Goal: Task Accomplishment & Management: Complete application form

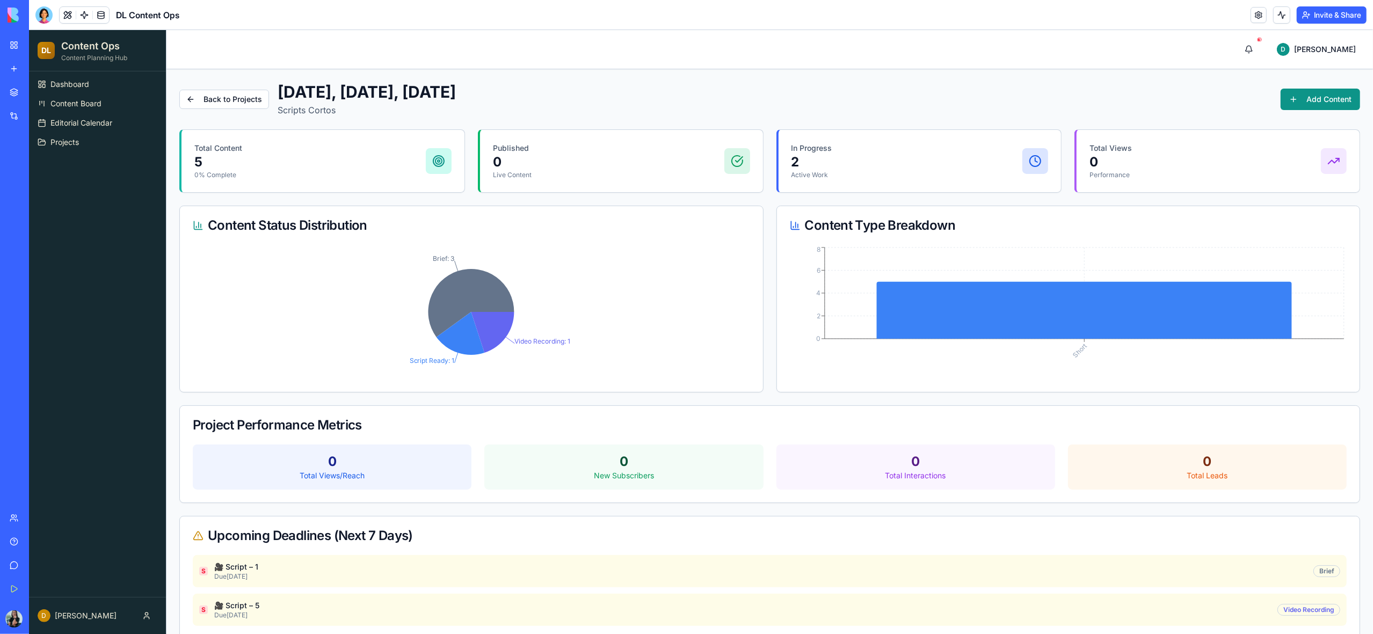
click at [17, 48] on link "My Workspace" at bounding box center [24, 44] width 43 height 21
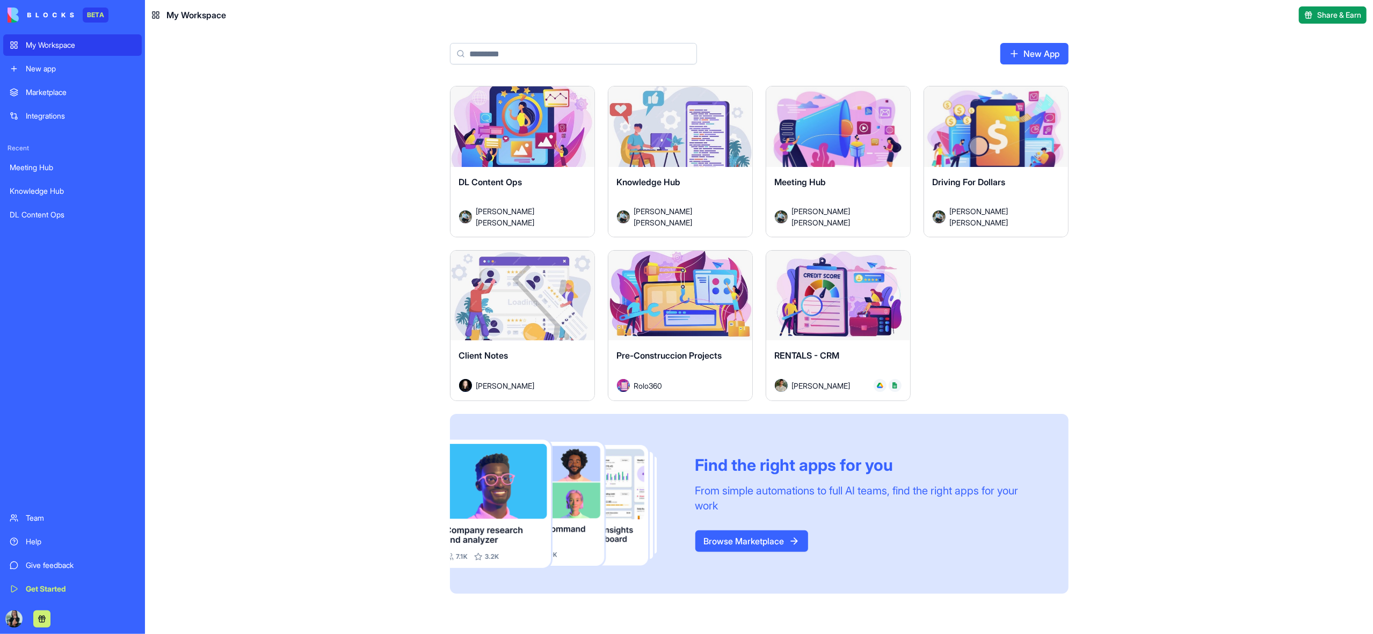
click at [204, 20] on span "My Workspace" at bounding box center [196, 15] width 60 height 13
click at [153, 14] on icon at bounding box center [155, 15] width 9 height 9
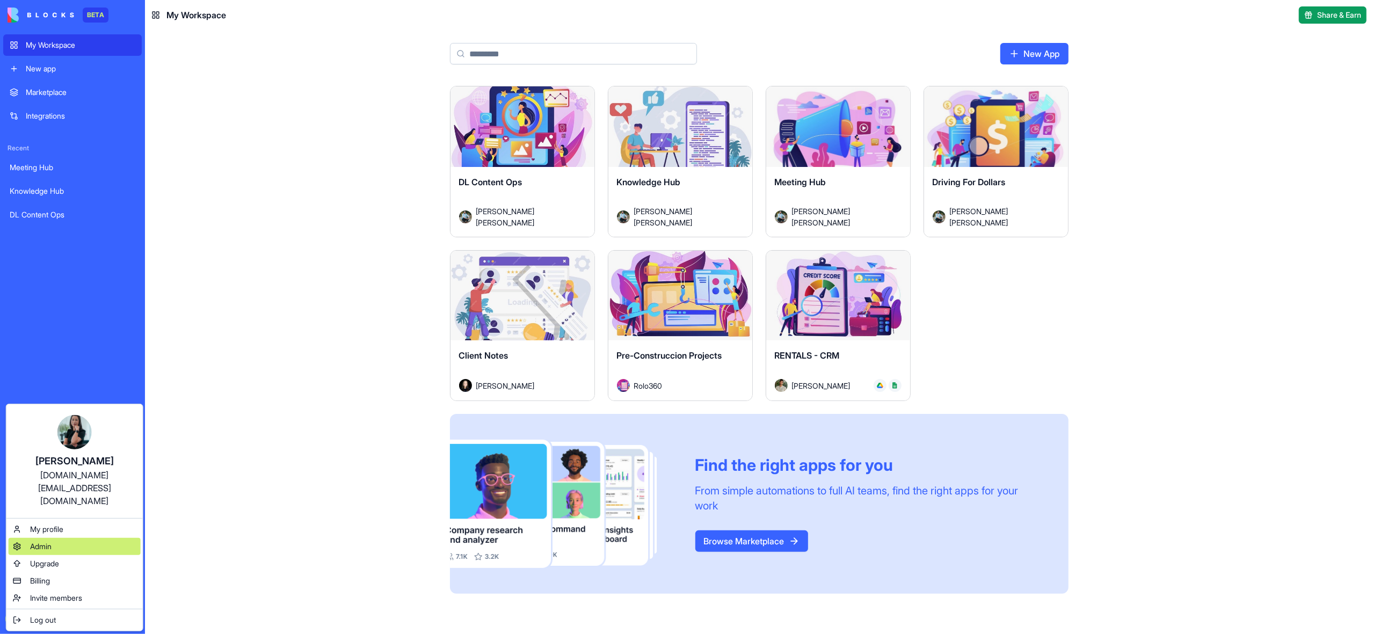
click at [92, 538] on div "Admin" at bounding box center [75, 546] width 132 height 17
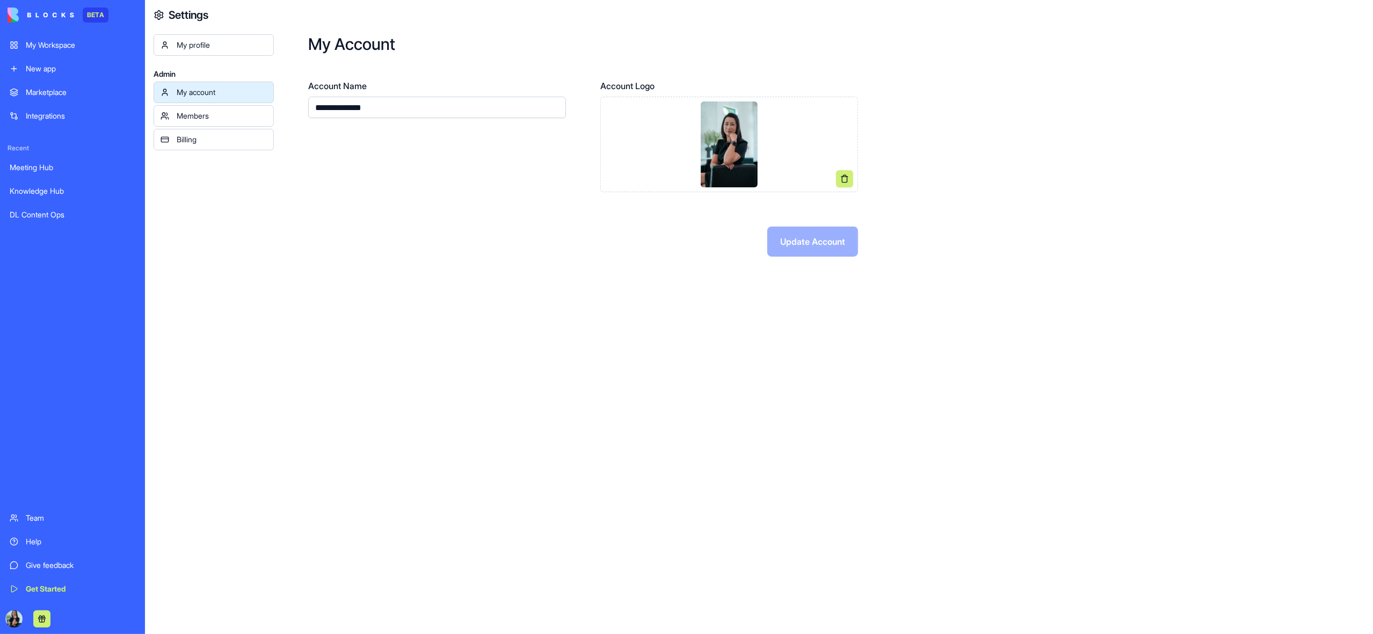
click at [202, 48] on div "My profile" at bounding box center [222, 45] width 90 height 11
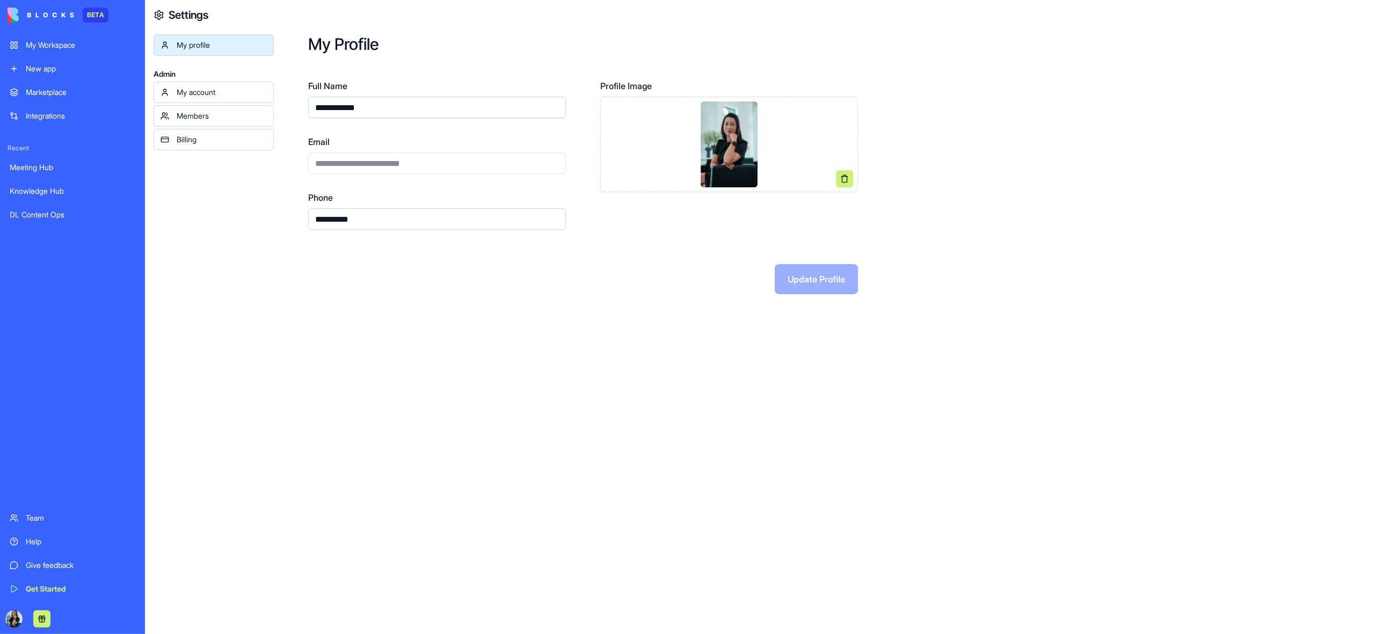
click at [196, 89] on div "My account" at bounding box center [222, 92] width 90 height 11
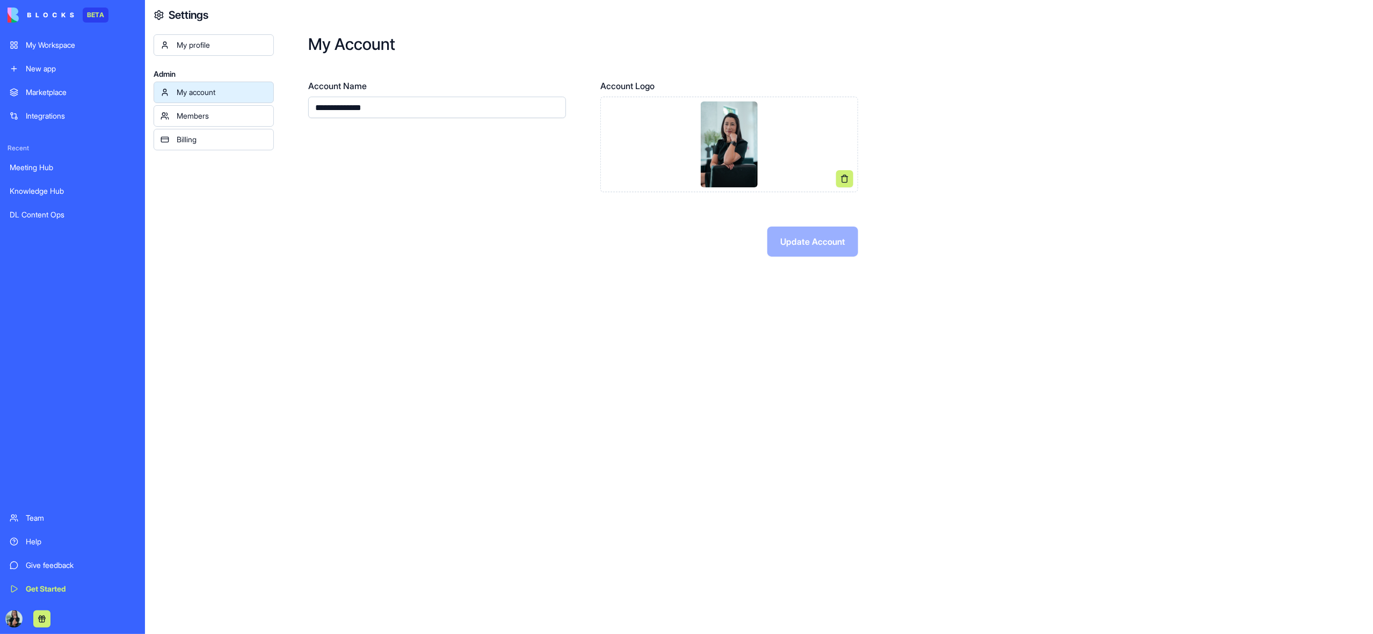
click at [197, 114] on div "Members" at bounding box center [222, 116] width 90 height 11
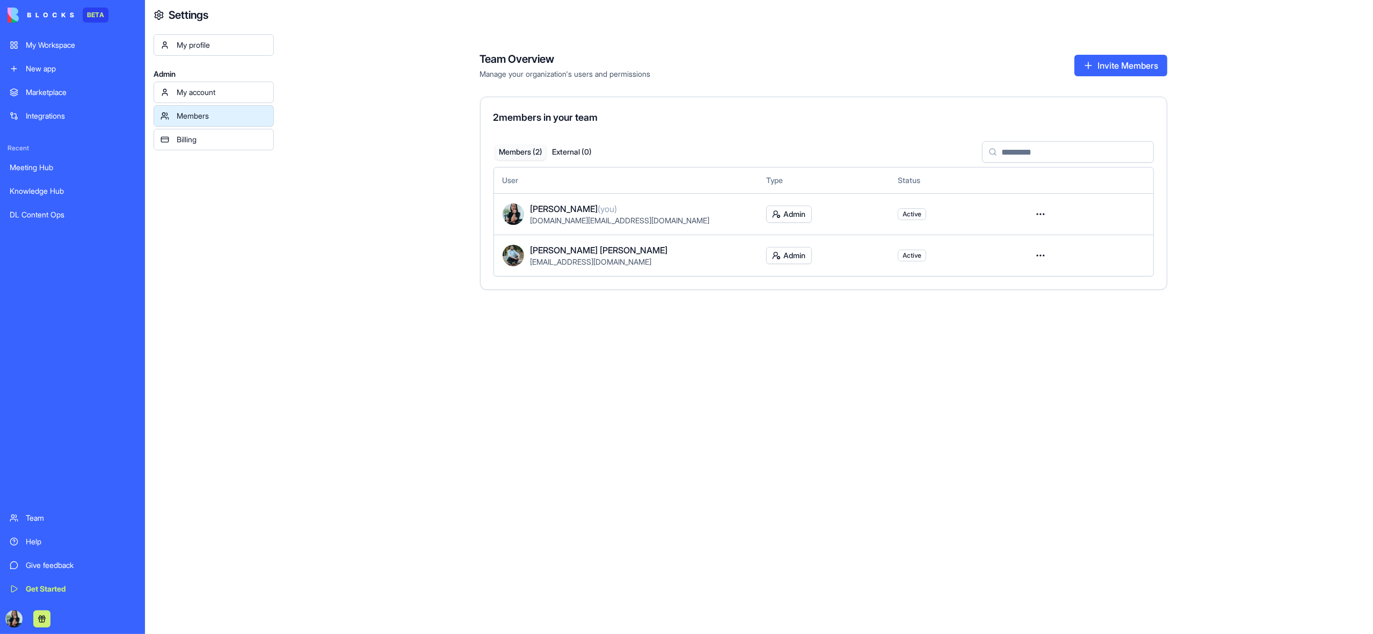
click at [189, 146] on link "Billing" at bounding box center [214, 139] width 120 height 21
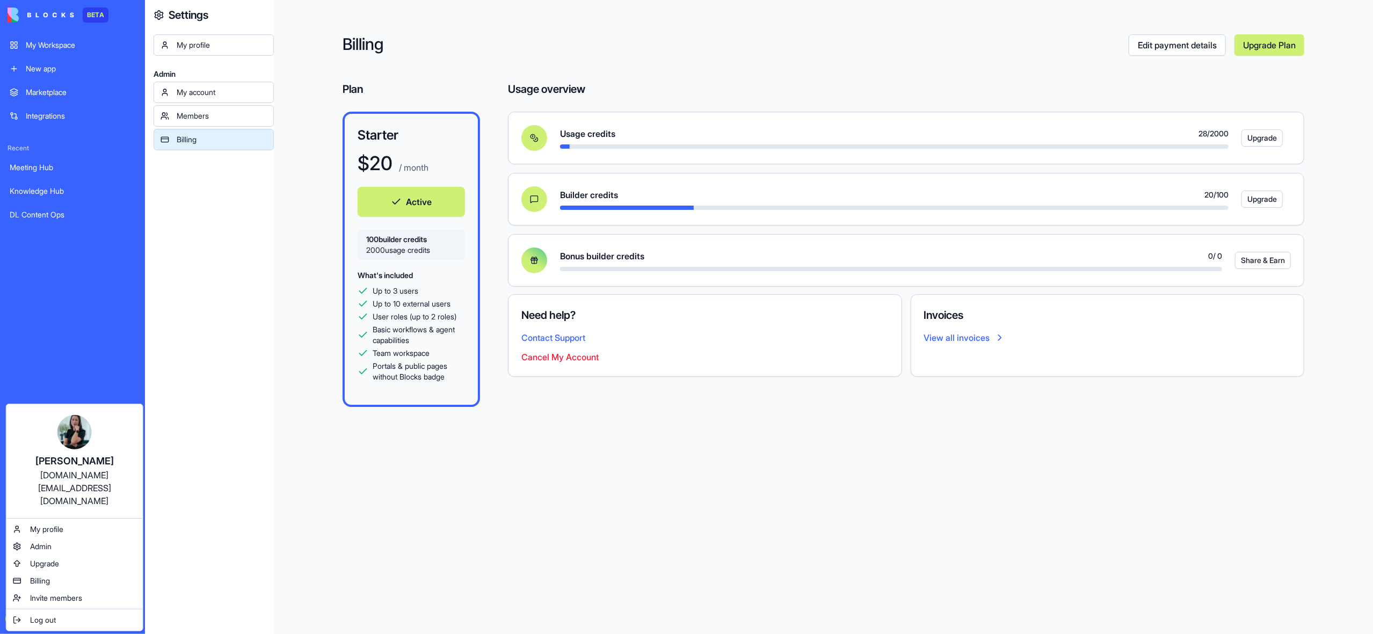
click at [14, 43] on html "BETA My Workspace New app Marketplace Integrations Recent Meeting Hub Knowledge…" at bounding box center [686, 317] width 1373 height 634
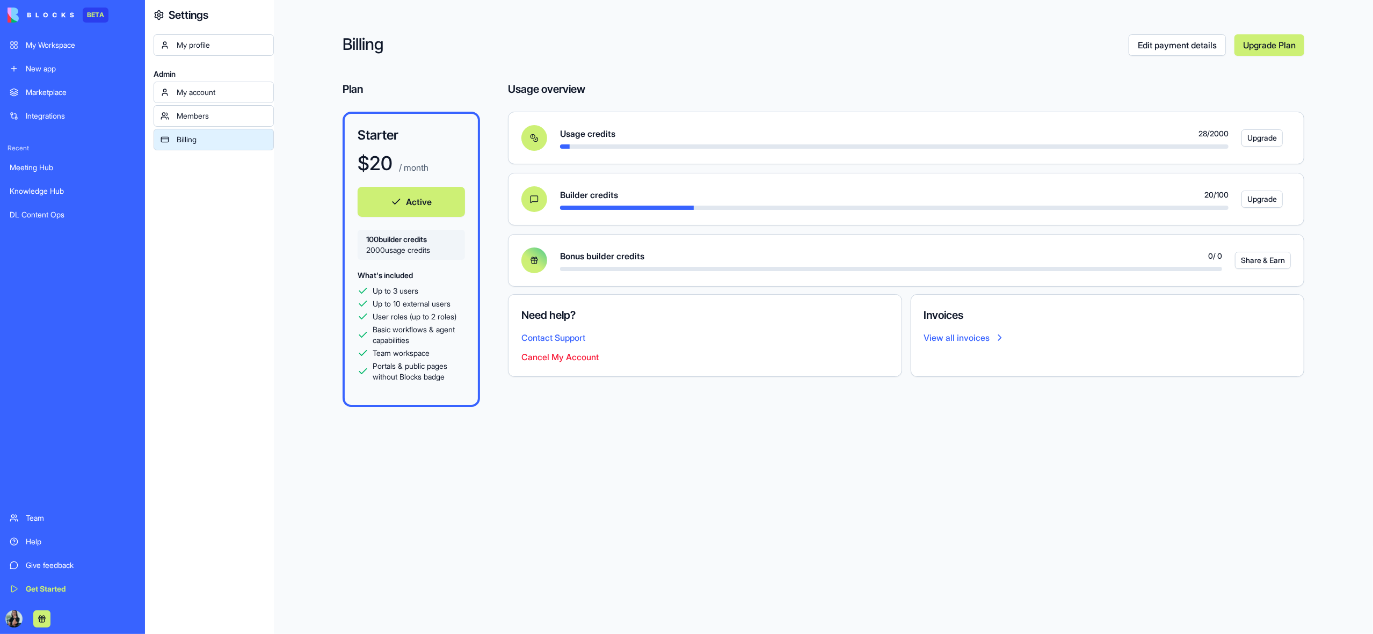
click at [13, 46] on link "My Workspace" at bounding box center [72, 44] width 139 height 21
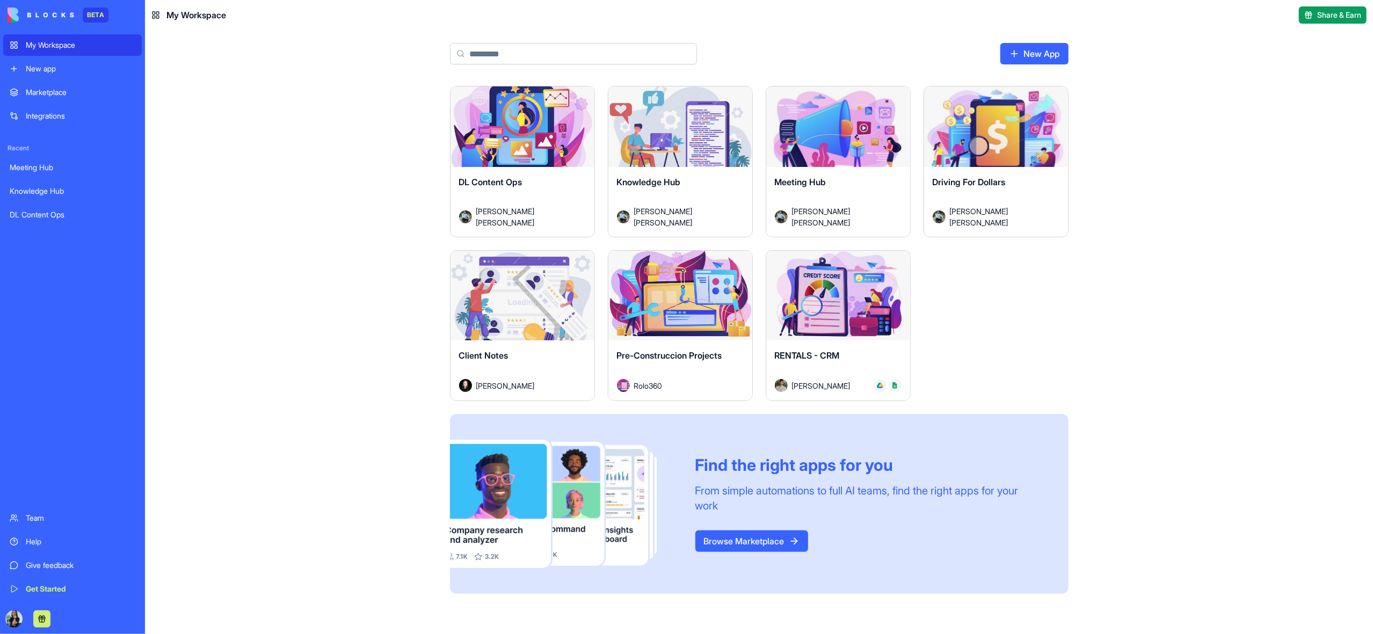
click at [669, 187] on span "Knowledge Hub" at bounding box center [649, 182] width 64 height 11
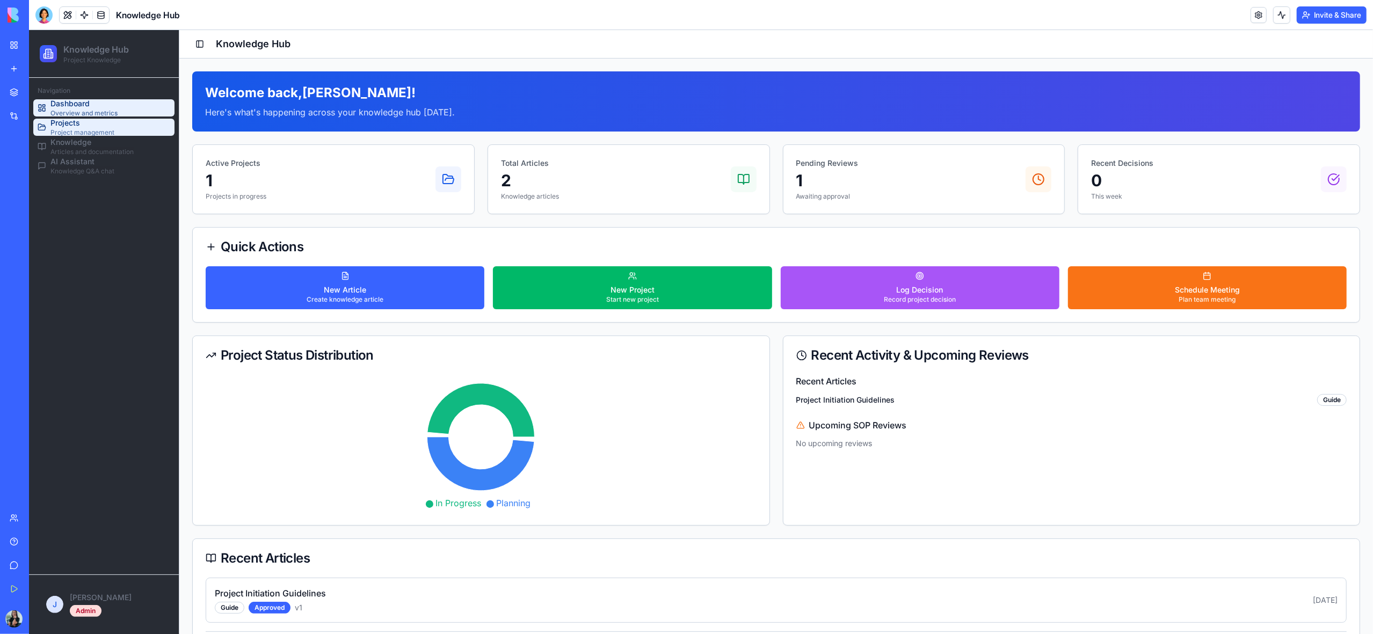
click at [72, 128] on span "Project management" at bounding box center [82, 132] width 64 height 9
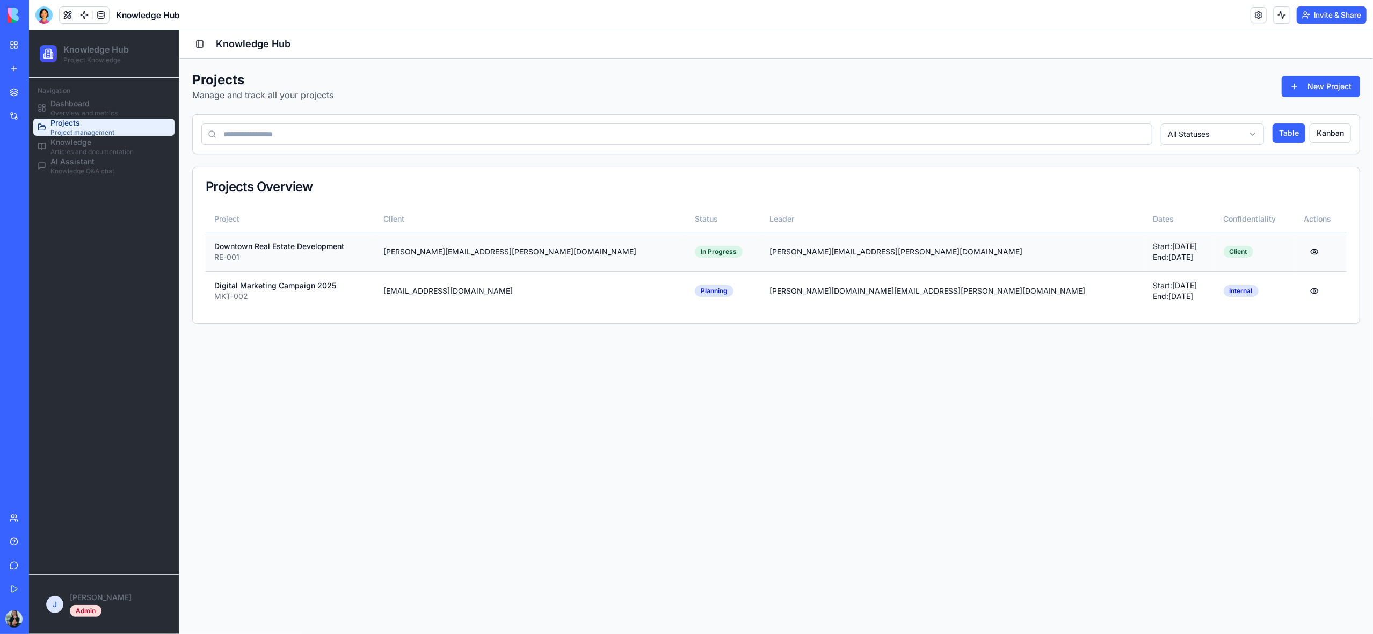
click at [300, 252] on div "RE-001" at bounding box center [290, 257] width 153 height 11
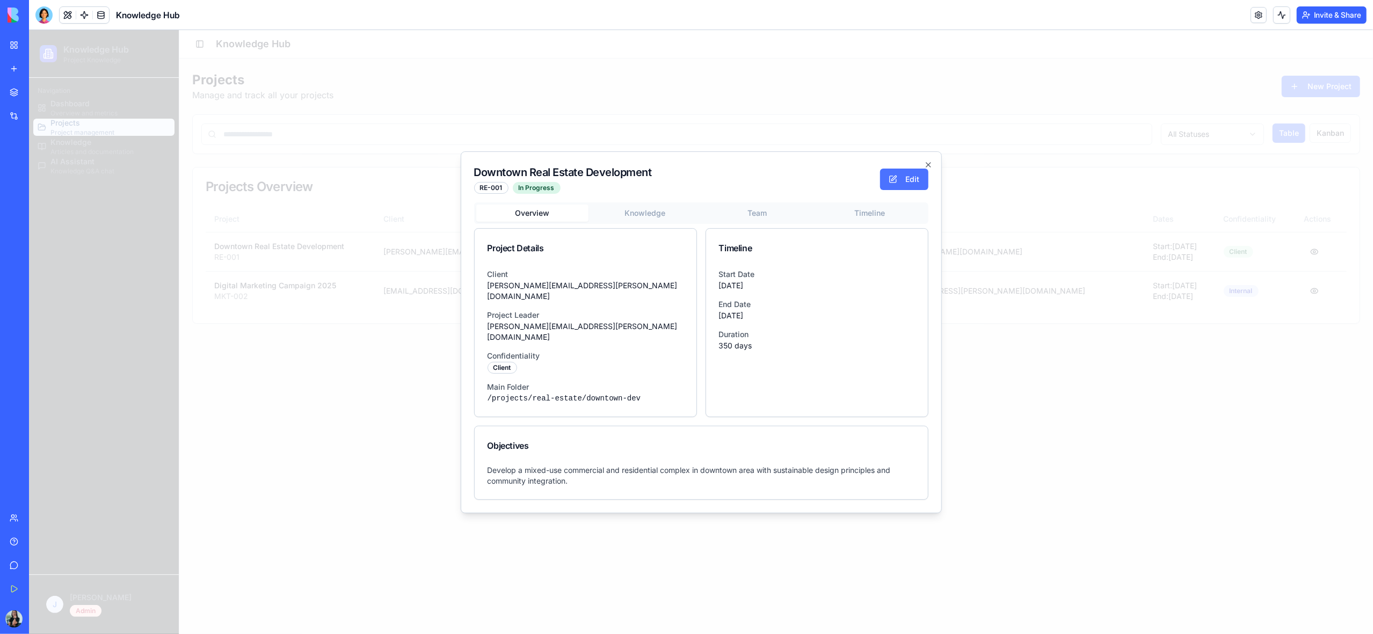
click at [916, 188] on button "Edit" at bounding box center [904, 179] width 48 height 21
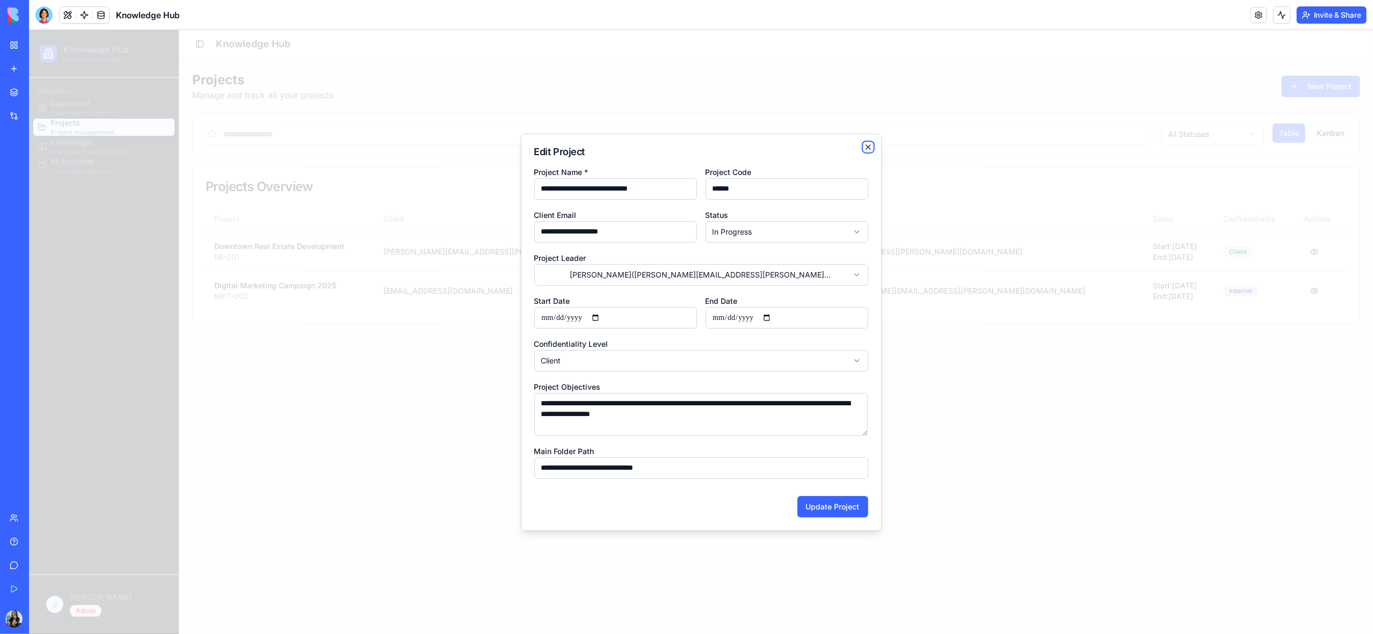
click at [868, 144] on icon "button" at bounding box center [868, 147] width 9 height 9
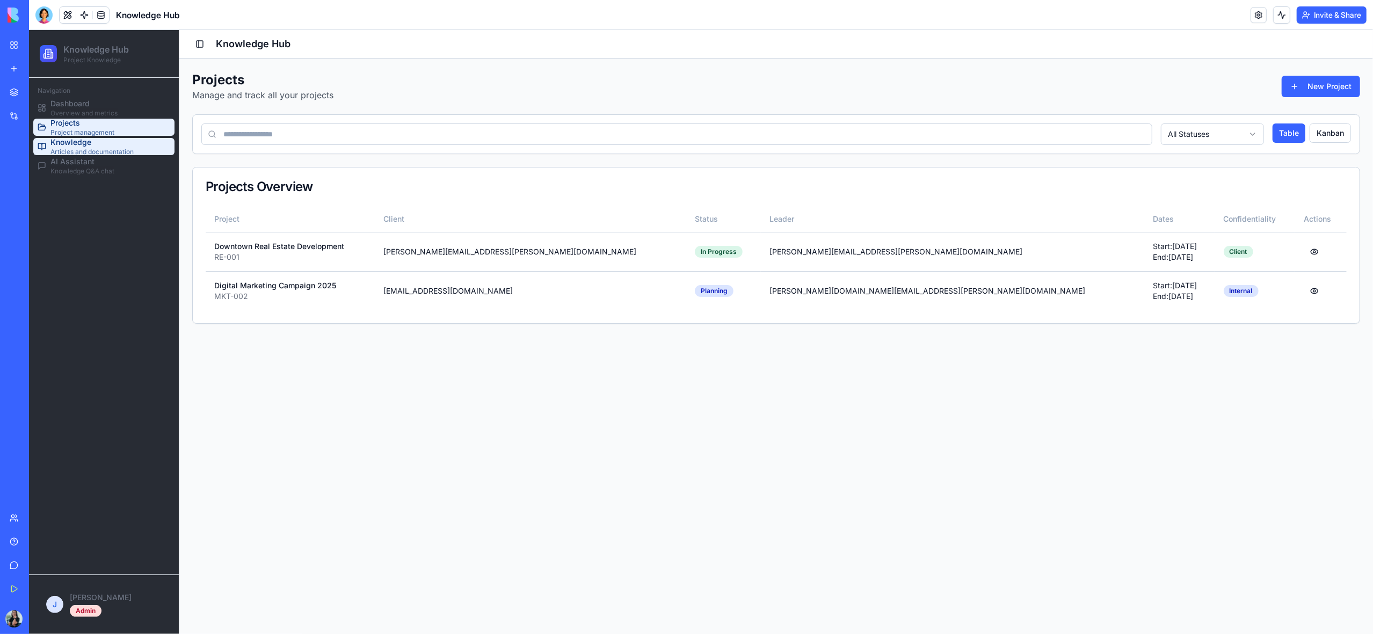
click at [81, 151] on span "Articles and documentation" at bounding box center [91, 152] width 83 height 9
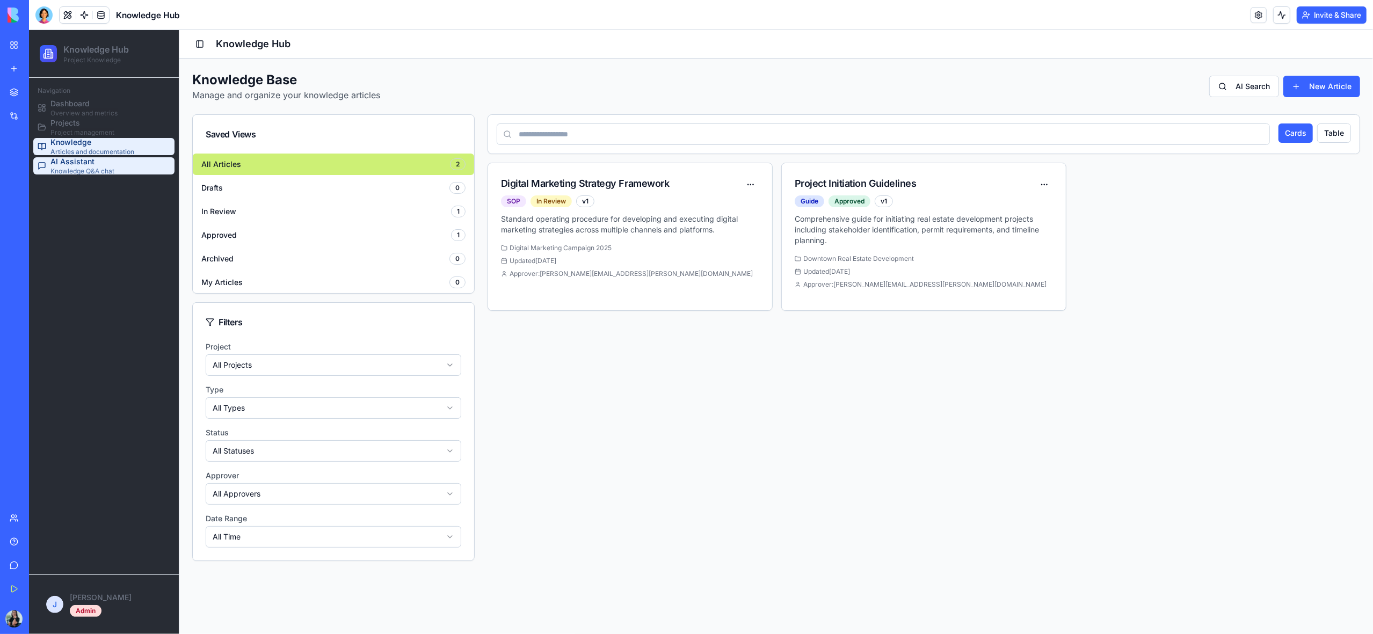
click at [78, 170] on span "Knowledge Q&A chat" at bounding box center [82, 171] width 64 height 9
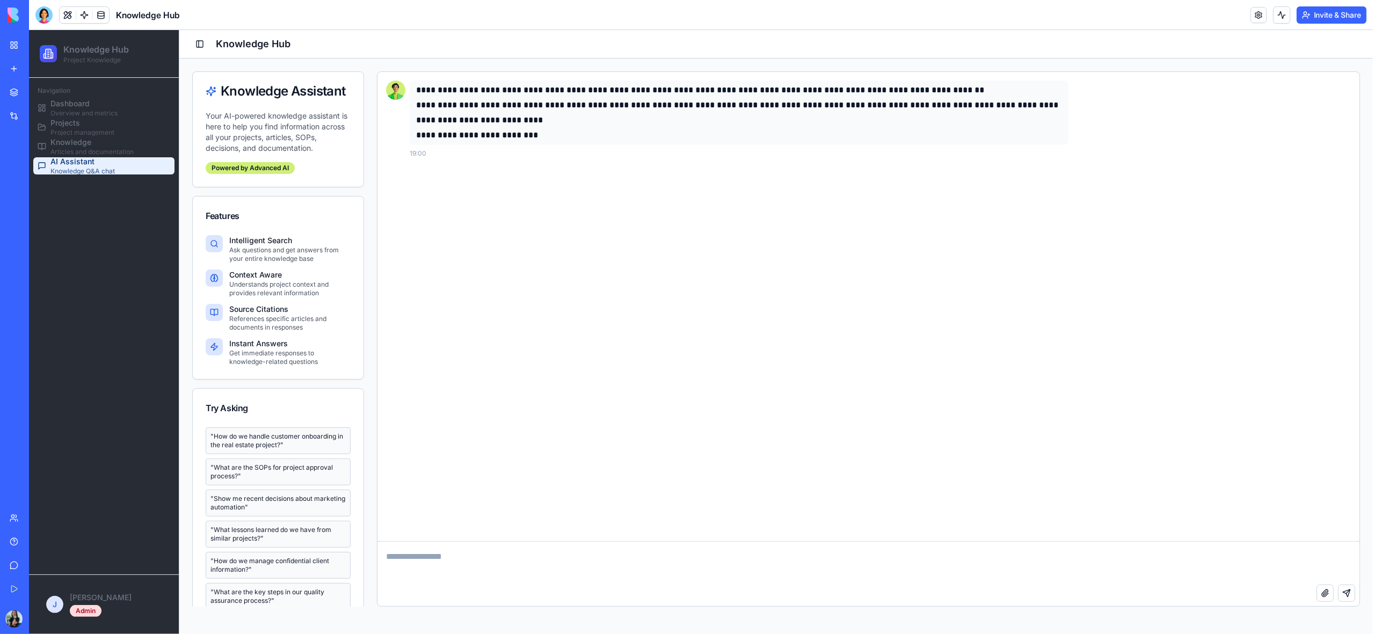
click at [20, 46] on link "My Workspace" at bounding box center [24, 44] width 43 height 21
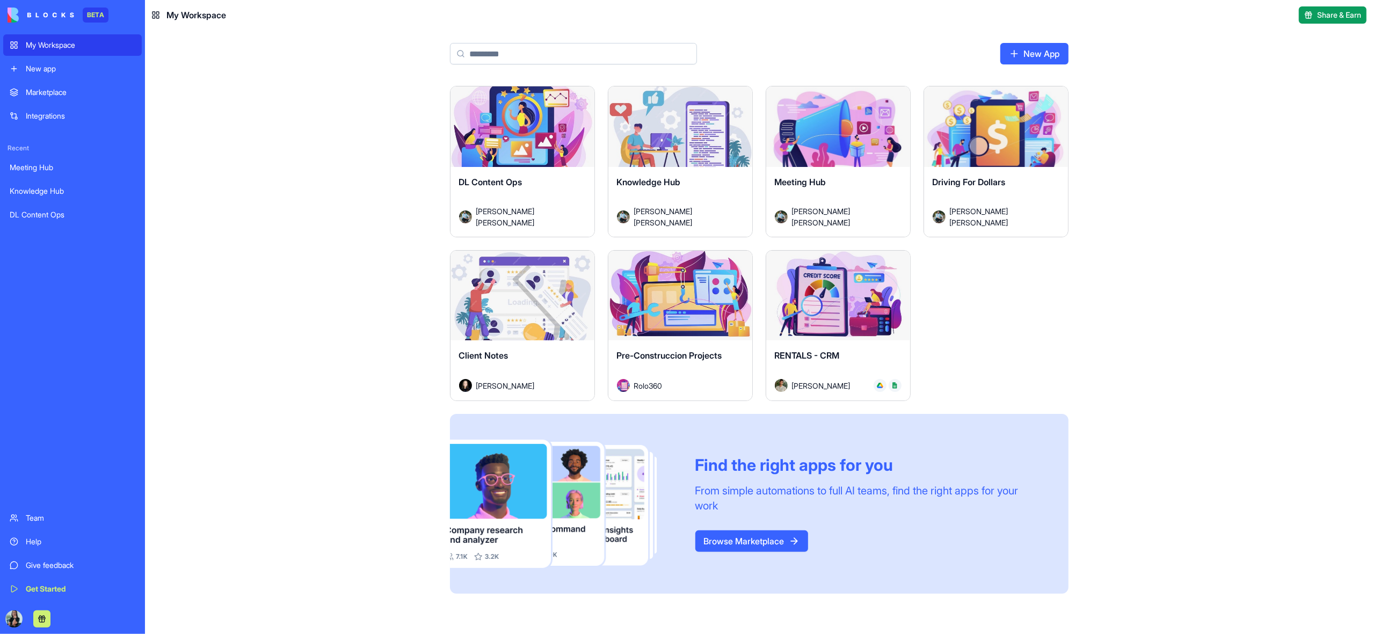
click at [838, 180] on div "Meeting Hub [PERSON_NAME] [PERSON_NAME]" at bounding box center [838, 202] width 144 height 70
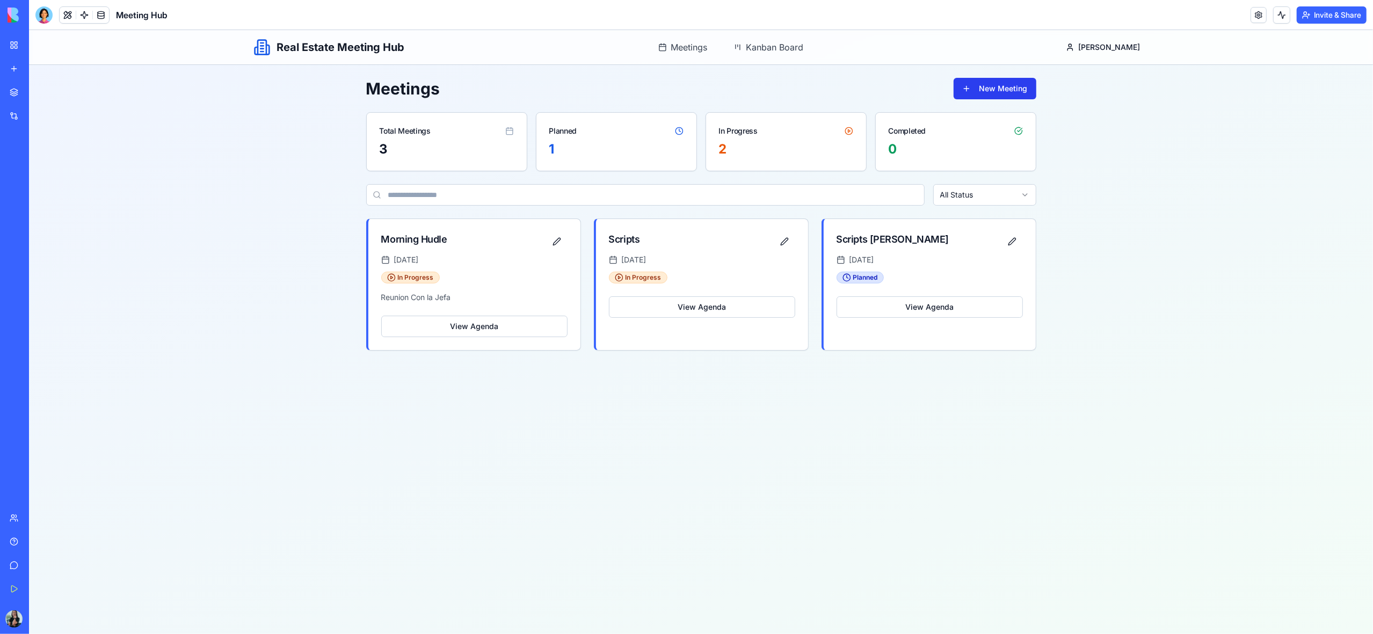
click at [985, 91] on button "New Meeting" at bounding box center [995, 88] width 83 height 21
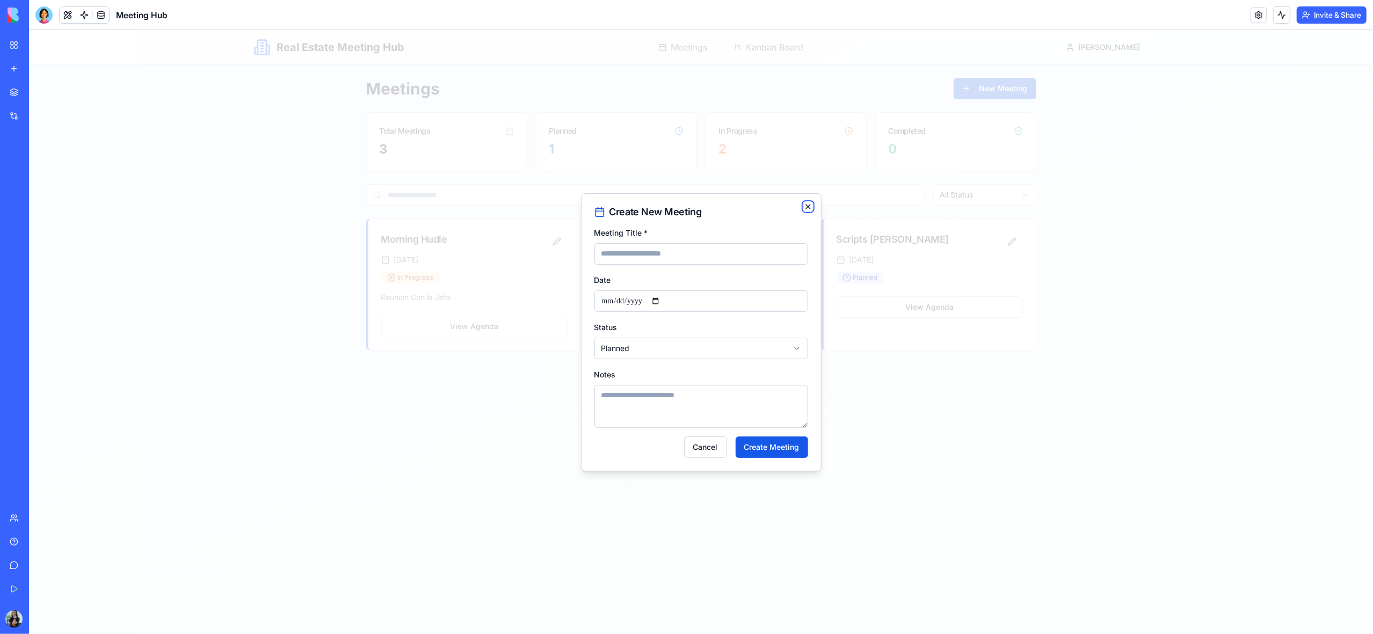
click at [808, 207] on icon "button" at bounding box center [808, 206] width 9 height 9
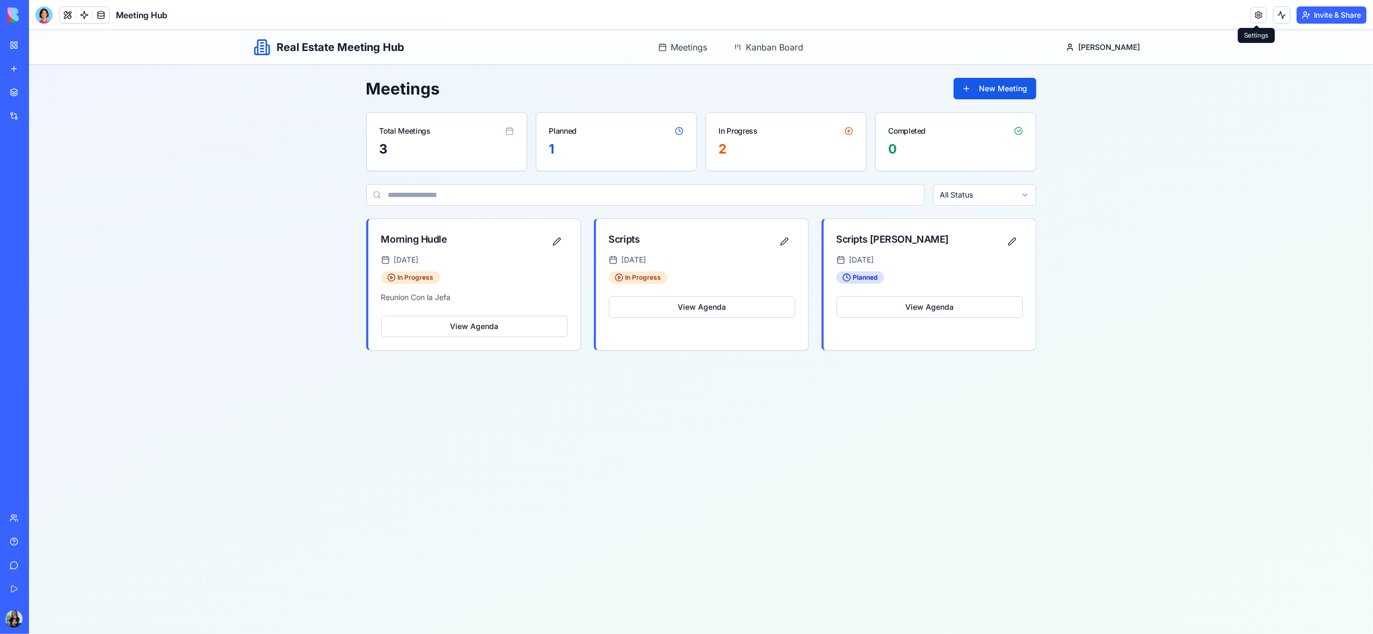
click at [1257, 15] on link at bounding box center [1259, 15] width 16 height 16
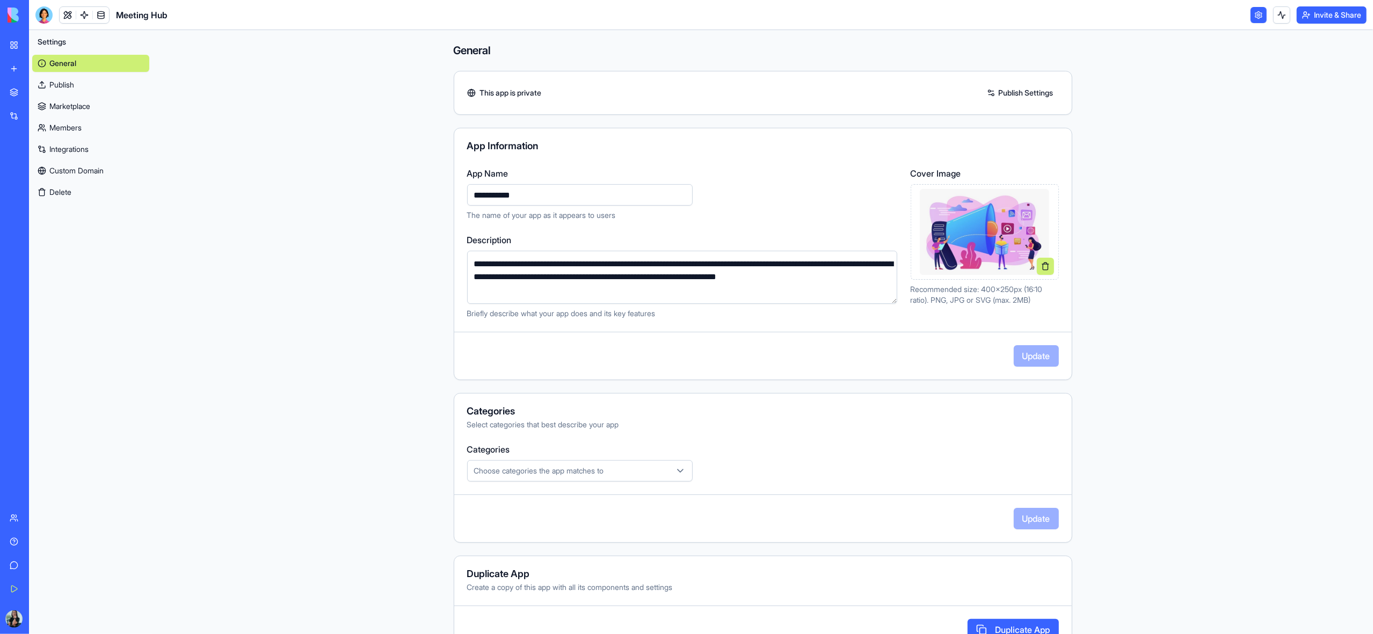
scroll to position [33, 0]
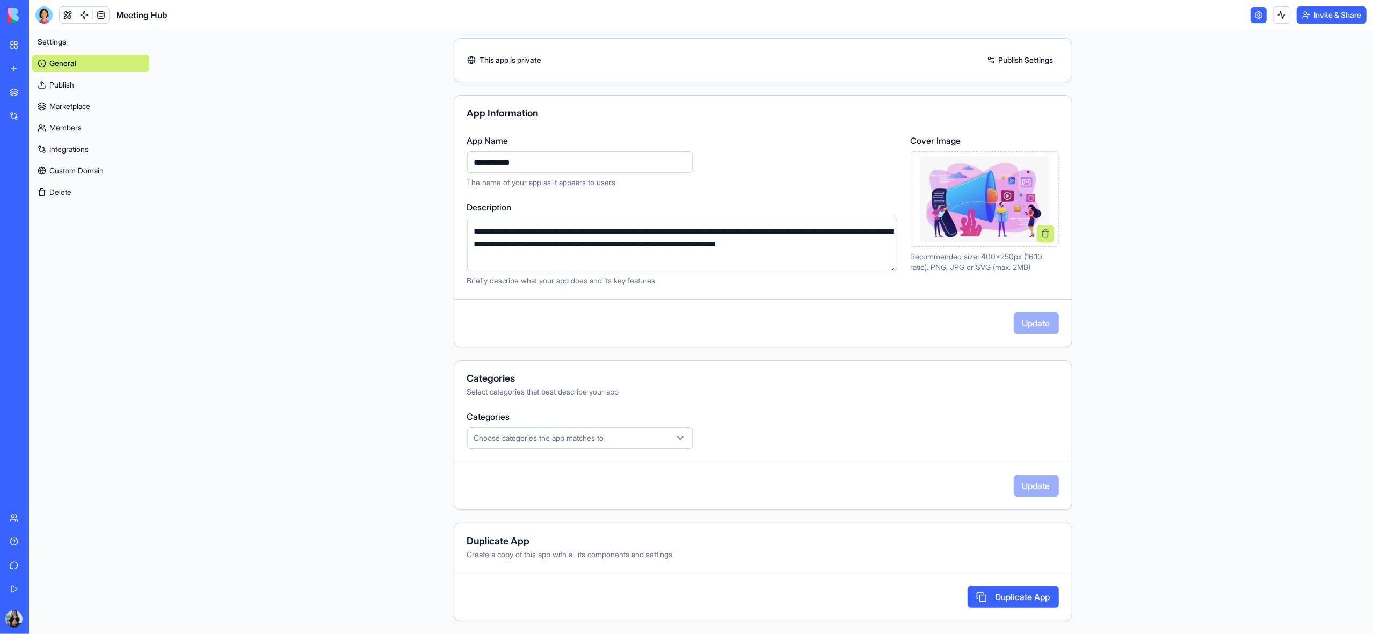
click at [682, 438] on icon "button" at bounding box center [680, 438] width 5 height 3
click at [1019, 596] on html "**********" at bounding box center [686, 317] width 1373 height 634
click at [1017, 597] on button "Duplicate App" at bounding box center [1013, 596] width 91 height 21
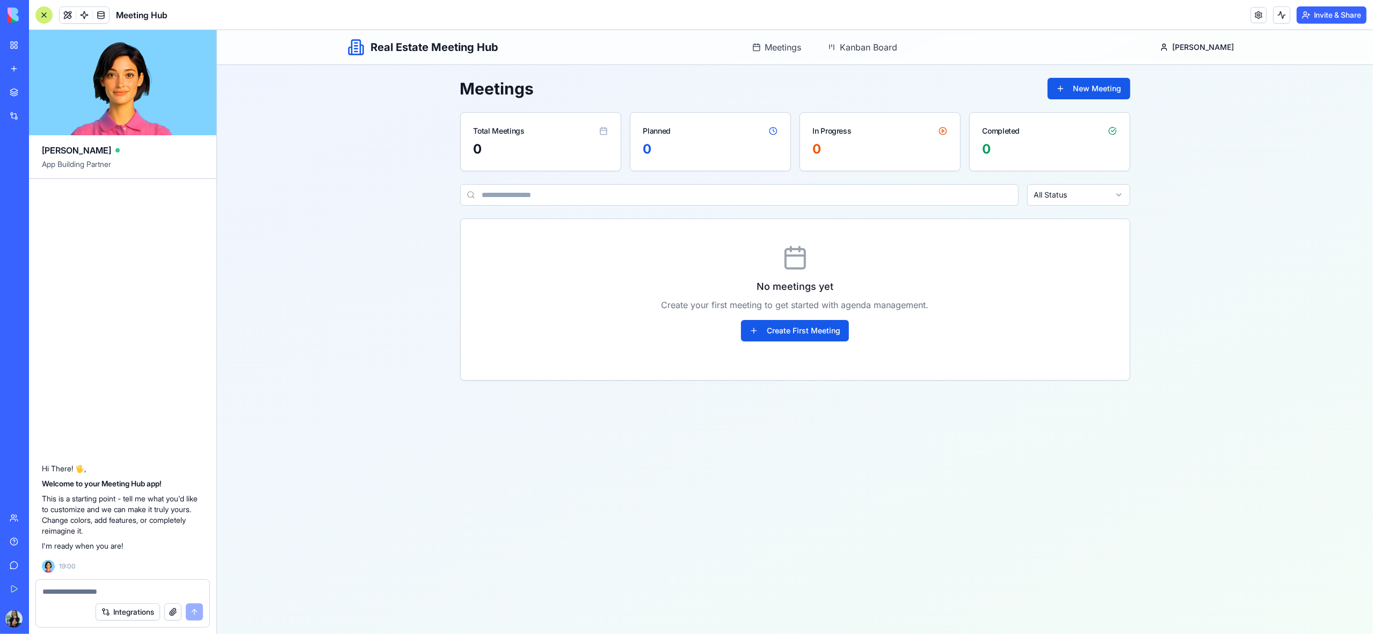
click at [16, 16] on img at bounding box center [41, 15] width 67 height 15
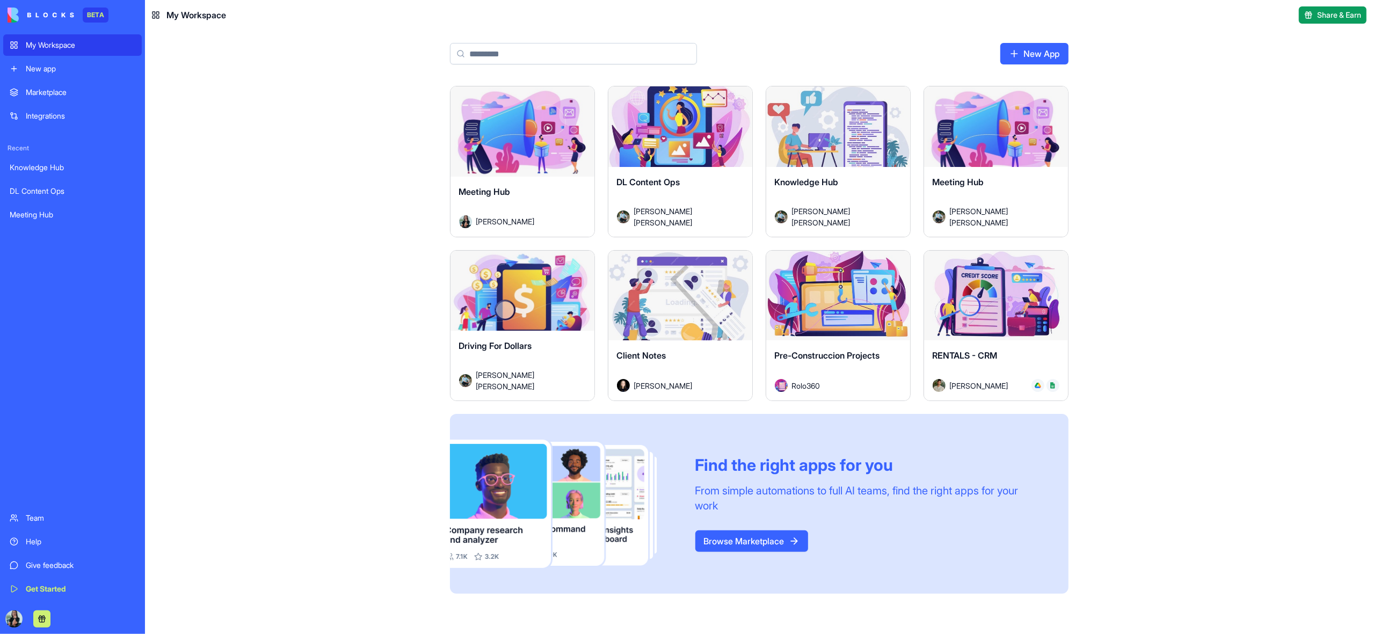
click at [13, 48] on link "My Workspace" at bounding box center [72, 44] width 139 height 21
click at [490, 158] on div "Launch" at bounding box center [523, 131] width 144 height 90
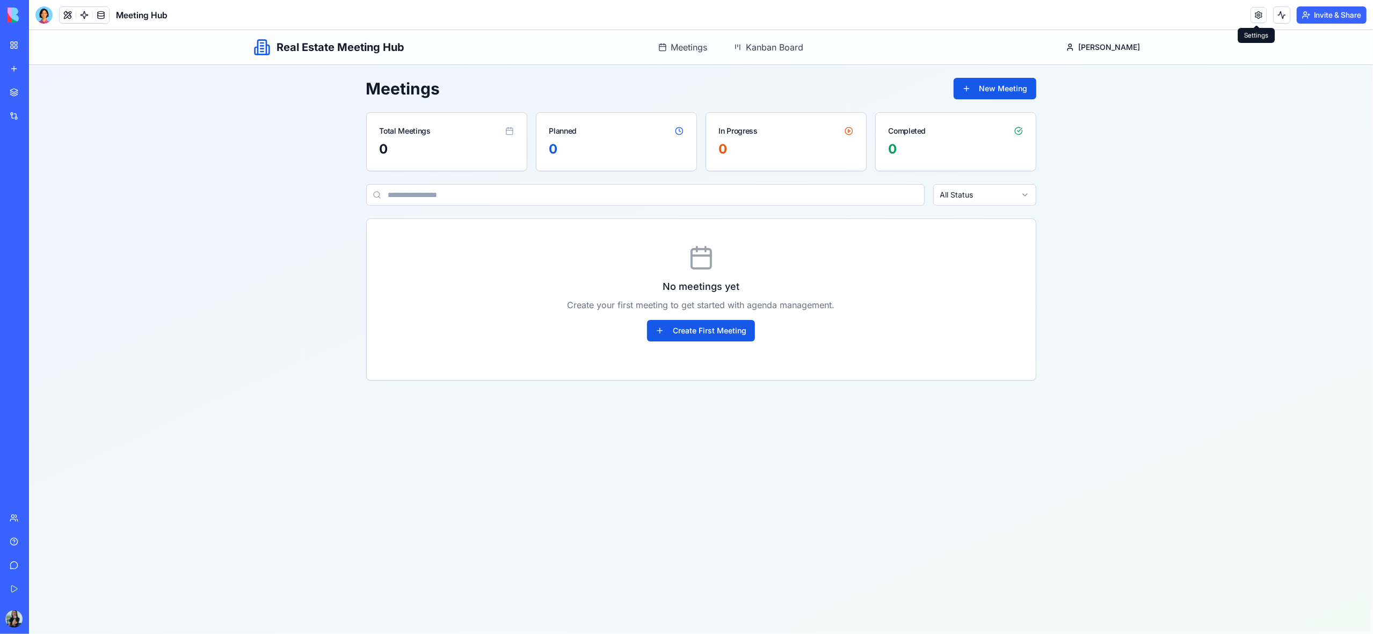
click at [1259, 17] on link at bounding box center [1259, 15] width 16 height 16
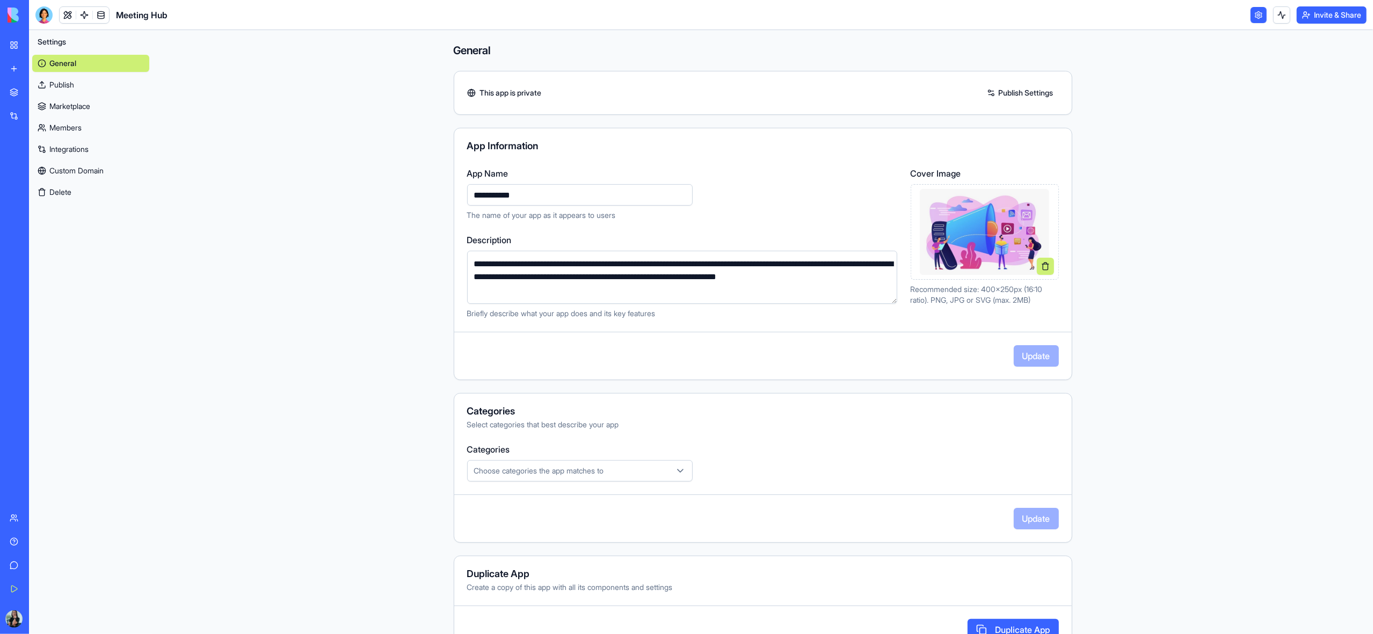
drag, startPoint x: 533, startPoint y: 194, endPoint x: 475, endPoint y: 201, distance: 58.4
click at [470, 193] on input "**********" at bounding box center [580, 194] width 226 height 21
type input "**********"
click at [1024, 92] on link "Publish Settings" at bounding box center [1020, 92] width 77 height 17
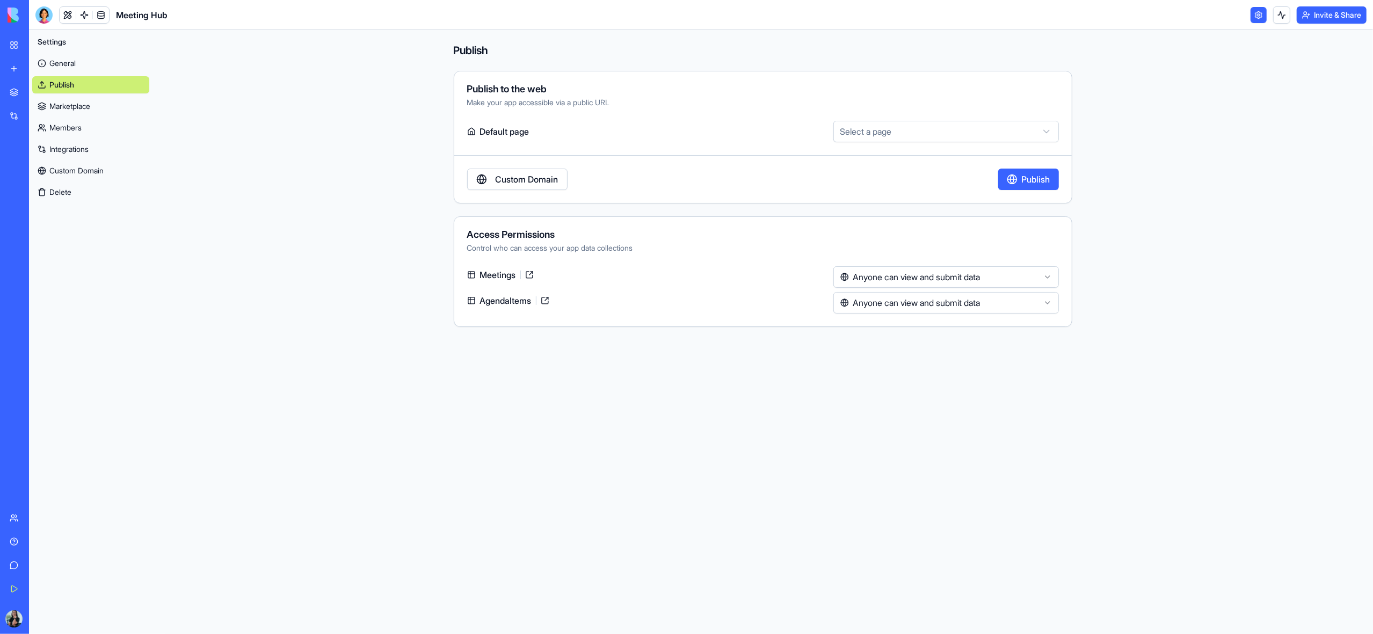
click at [900, 130] on html "**********" at bounding box center [686, 317] width 1373 height 634
click at [912, 277] on html "**********" at bounding box center [686, 317] width 1373 height 634
click at [913, 278] on html "**********" at bounding box center [686, 317] width 1373 height 634
click at [68, 66] on link "General" at bounding box center [90, 63] width 117 height 17
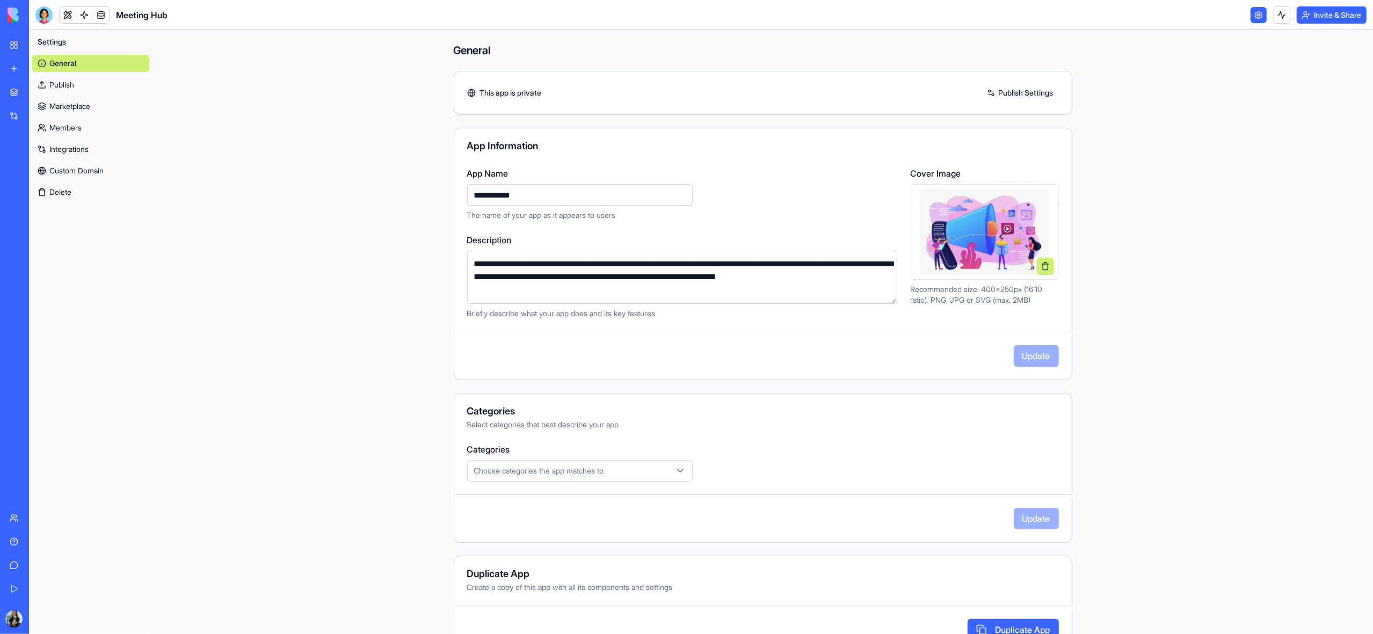
click at [11, 46] on link "My Workspace" at bounding box center [24, 44] width 43 height 21
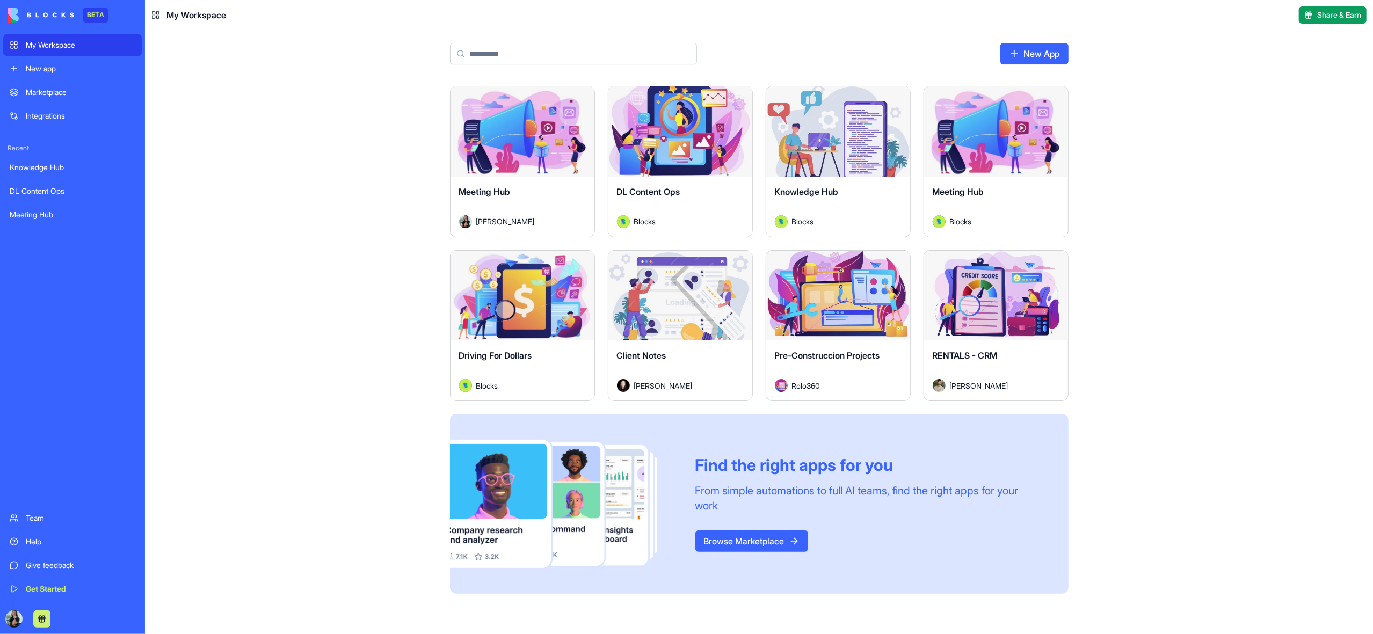
click at [510, 166] on div "Launch" at bounding box center [523, 131] width 144 height 90
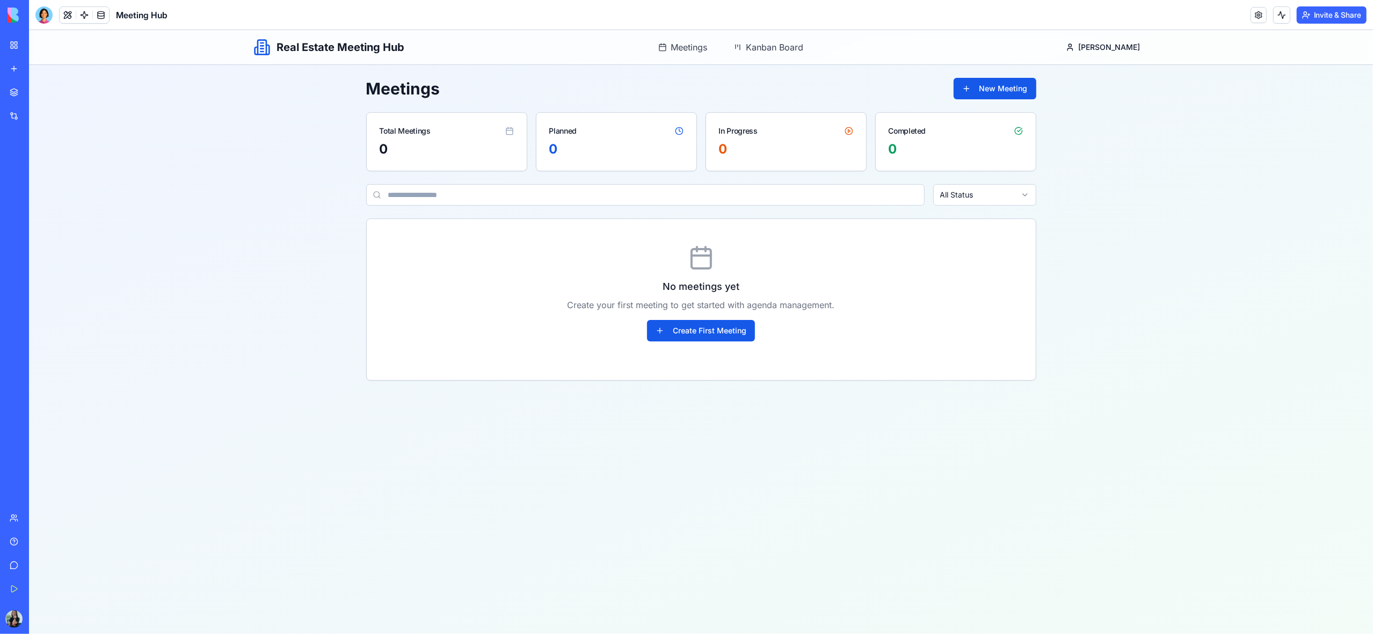
click at [17, 45] on link "My Workspace" at bounding box center [24, 44] width 43 height 21
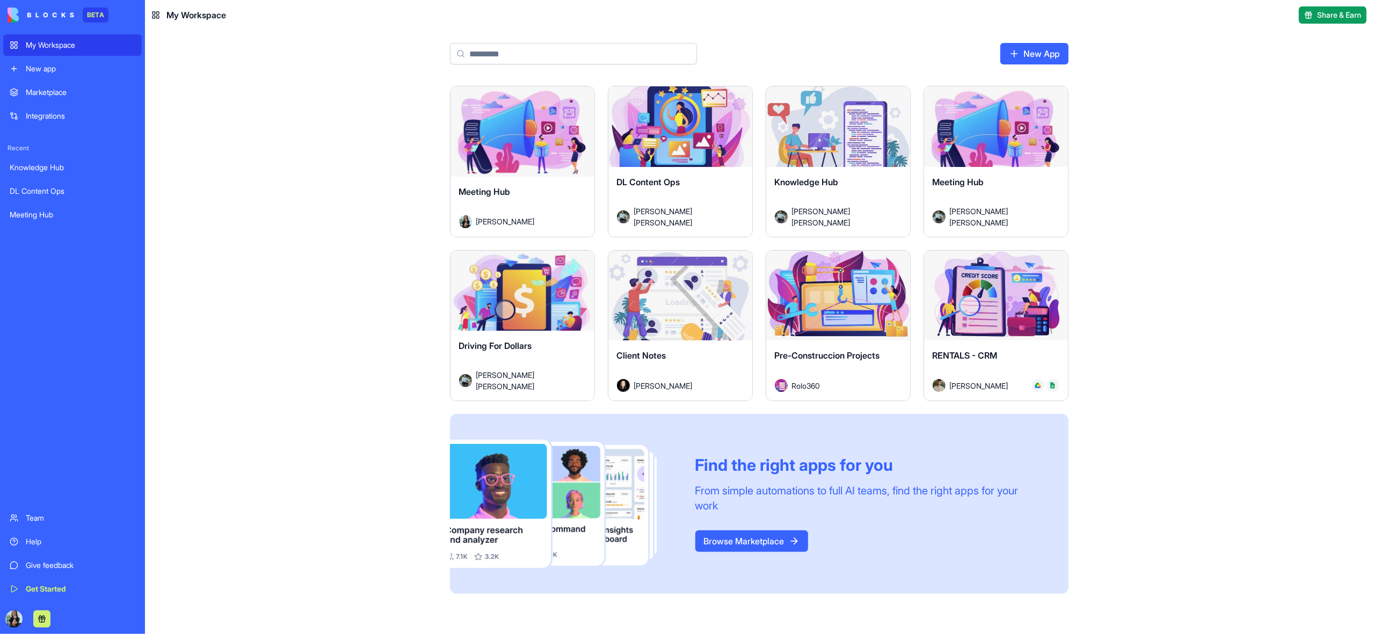
click at [1001, 168] on div "Launch" at bounding box center [996, 131] width 144 height 90
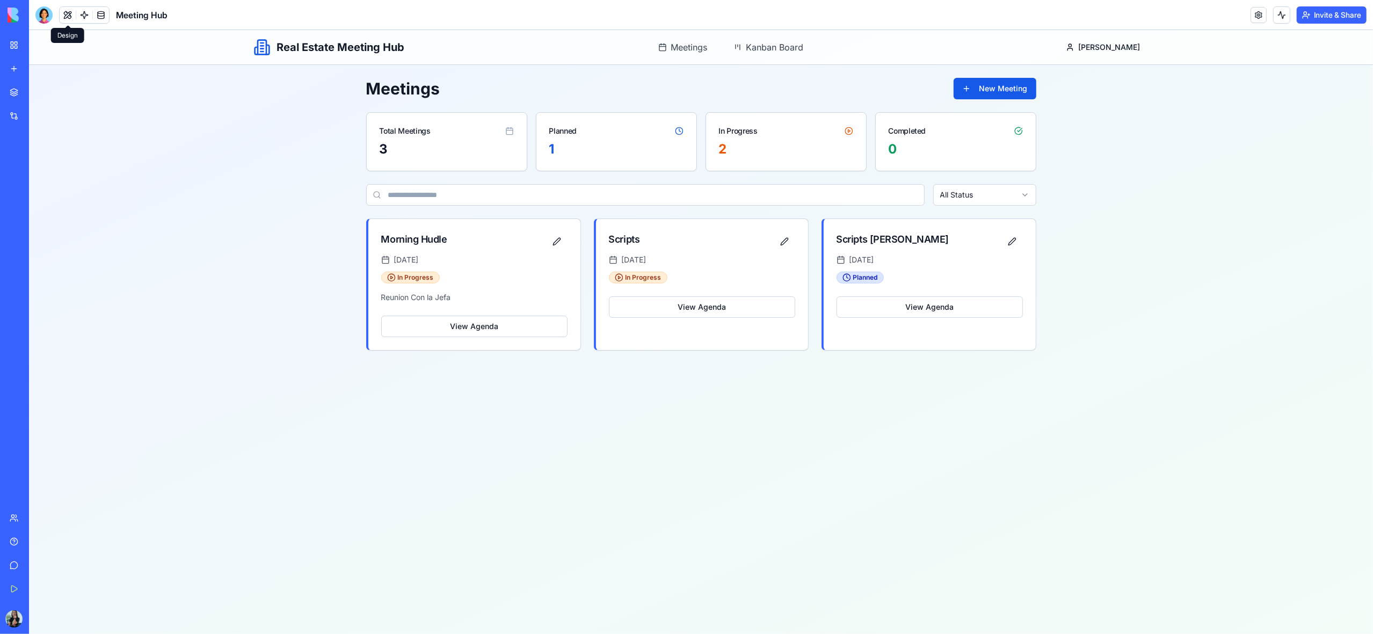
click at [69, 16] on button at bounding box center [68, 15] width 16 height 16
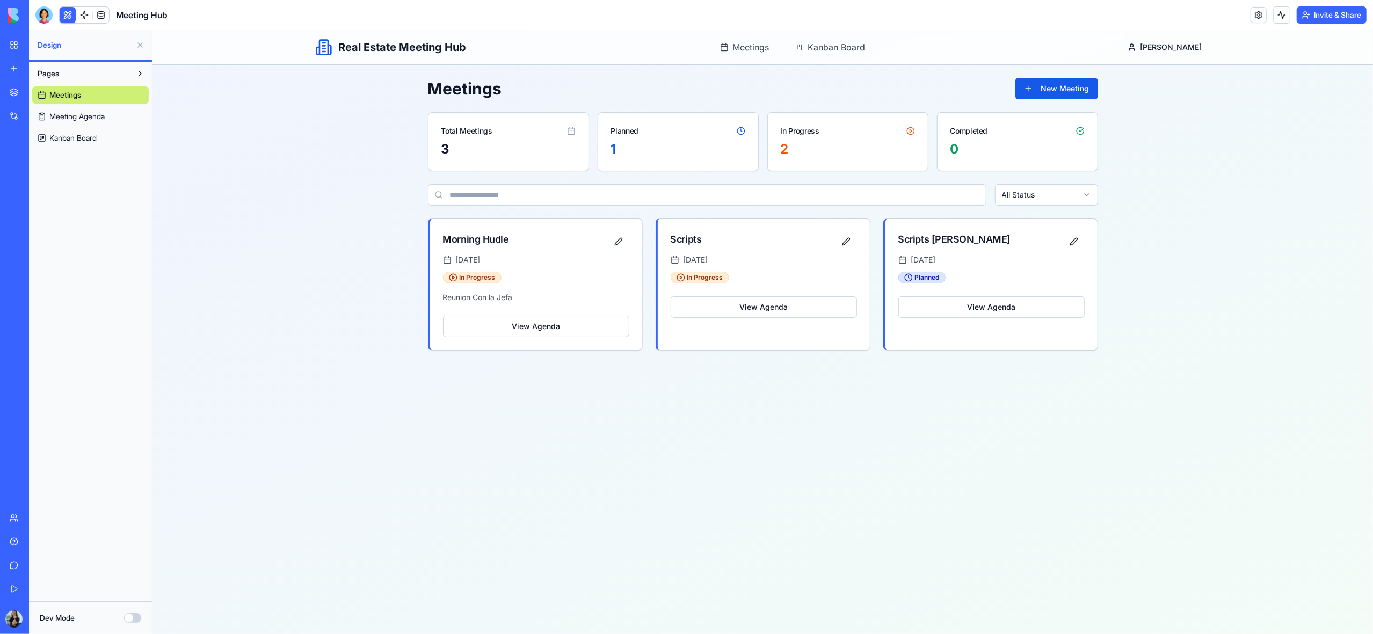
click at [82, 117] on span "Meeting Agenda" at bounding box center [76, 116] width 55 height 11
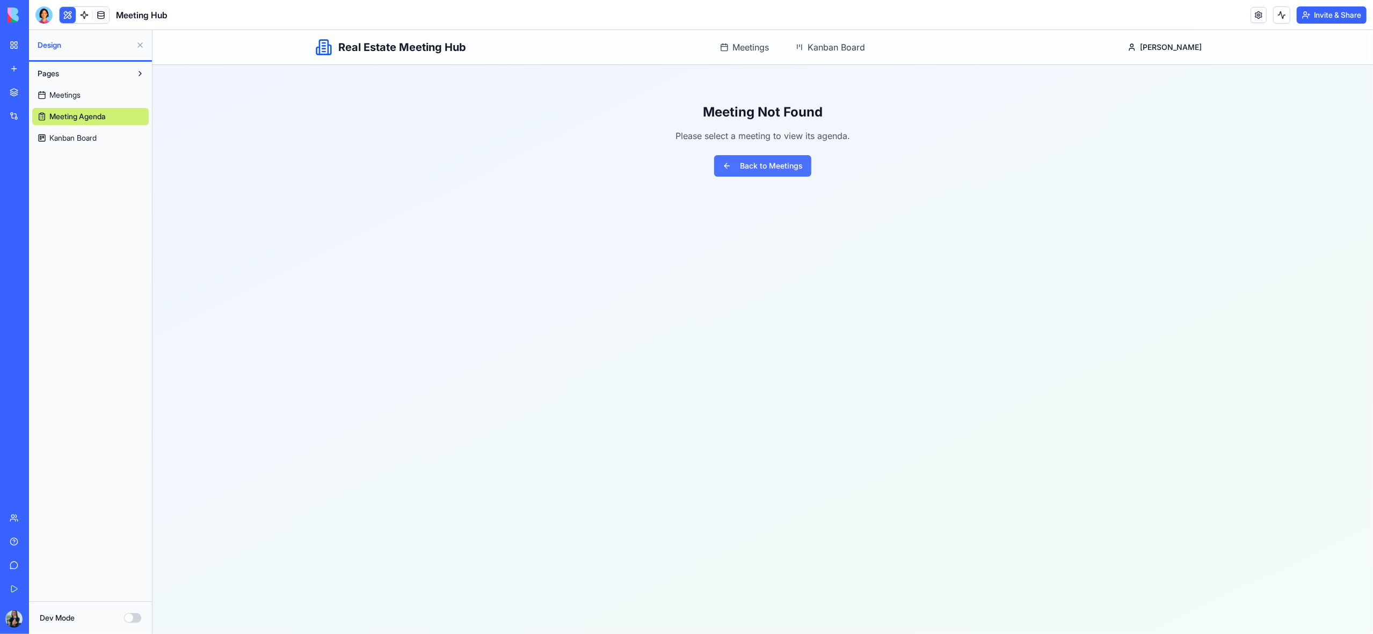
click at [777, 167] on button "Back to Meetings" at bounding box center [762, 165] width 97 height 21
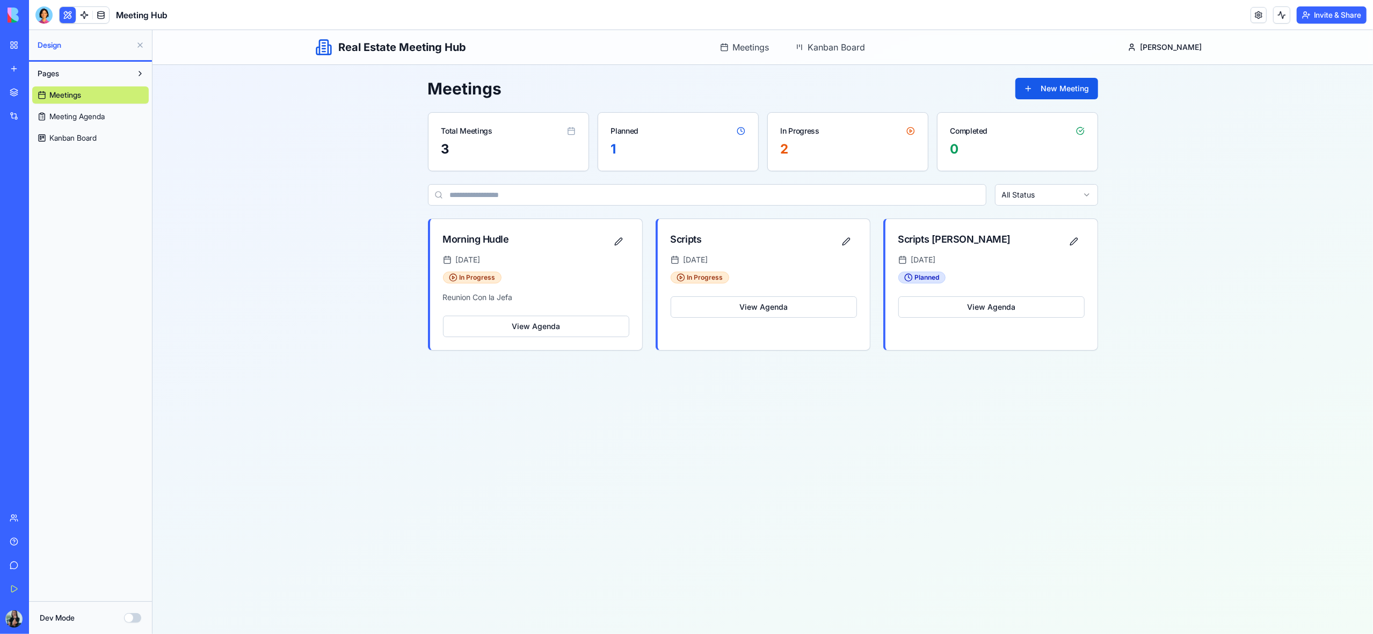
click at [52, 140] on span "Kanban Board" at bounding box center [72, 138] width 47 height 11
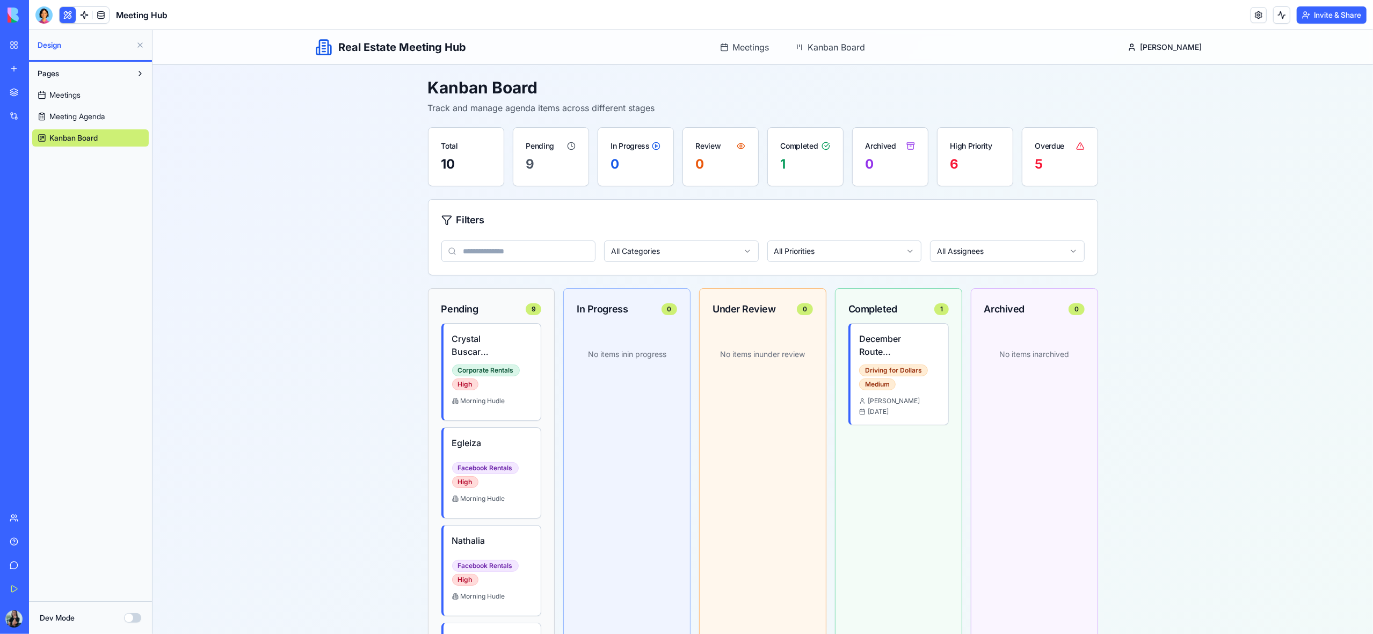
click at [67, 89] on link "Meetings" at bounding box center [90, 94] width 117 height 17
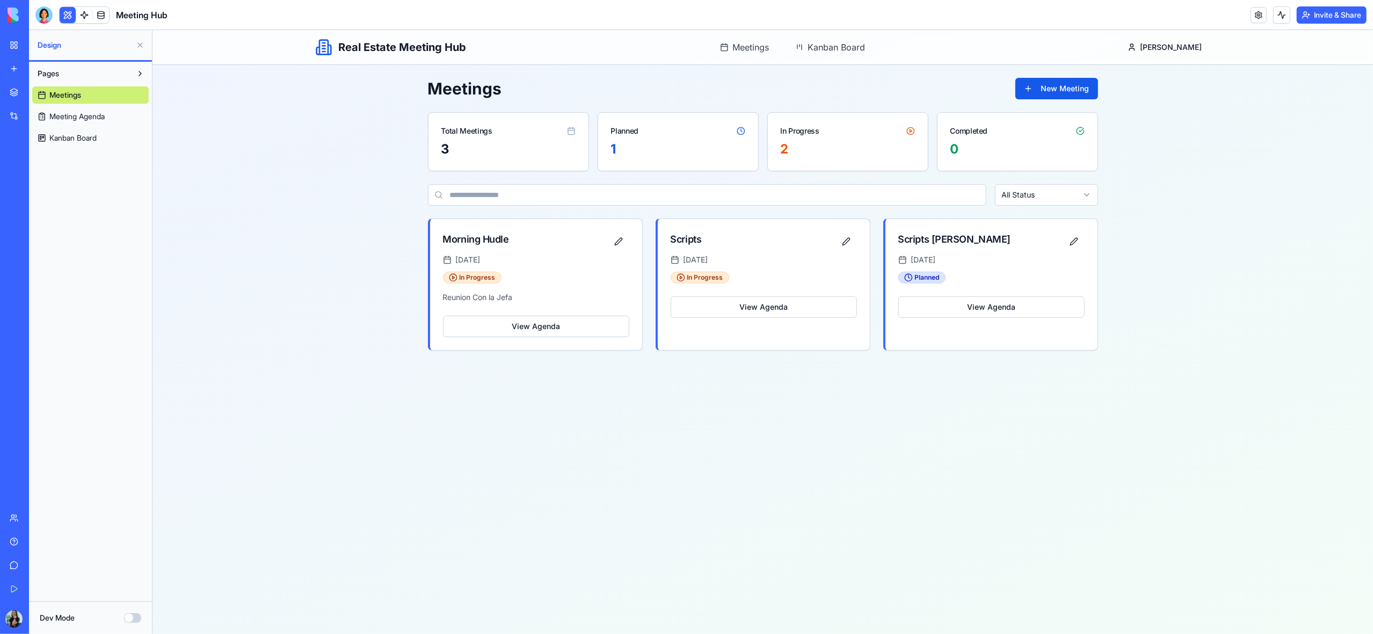
click at [18, 48] on link "My Workspace" at bounding box center [24, 44] width 43 height 21
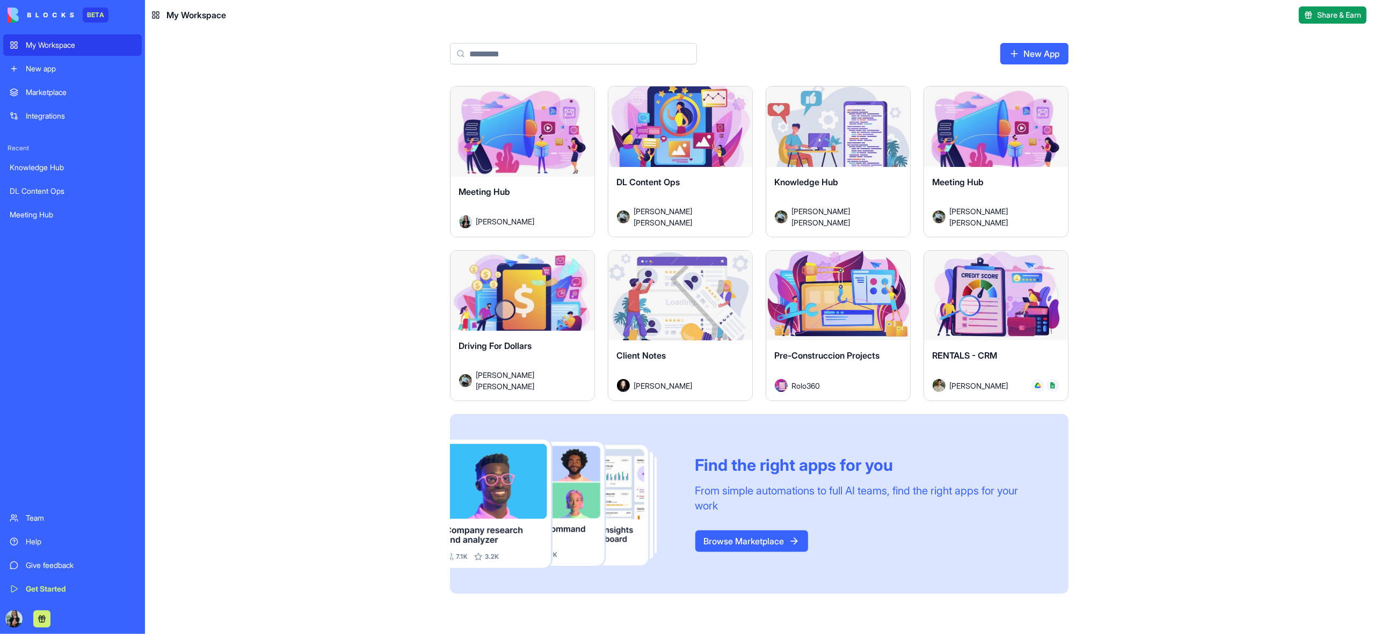
click at [527, 193] on div "Meeting Hub" at bounding box center [522, 200] width 127 height 30
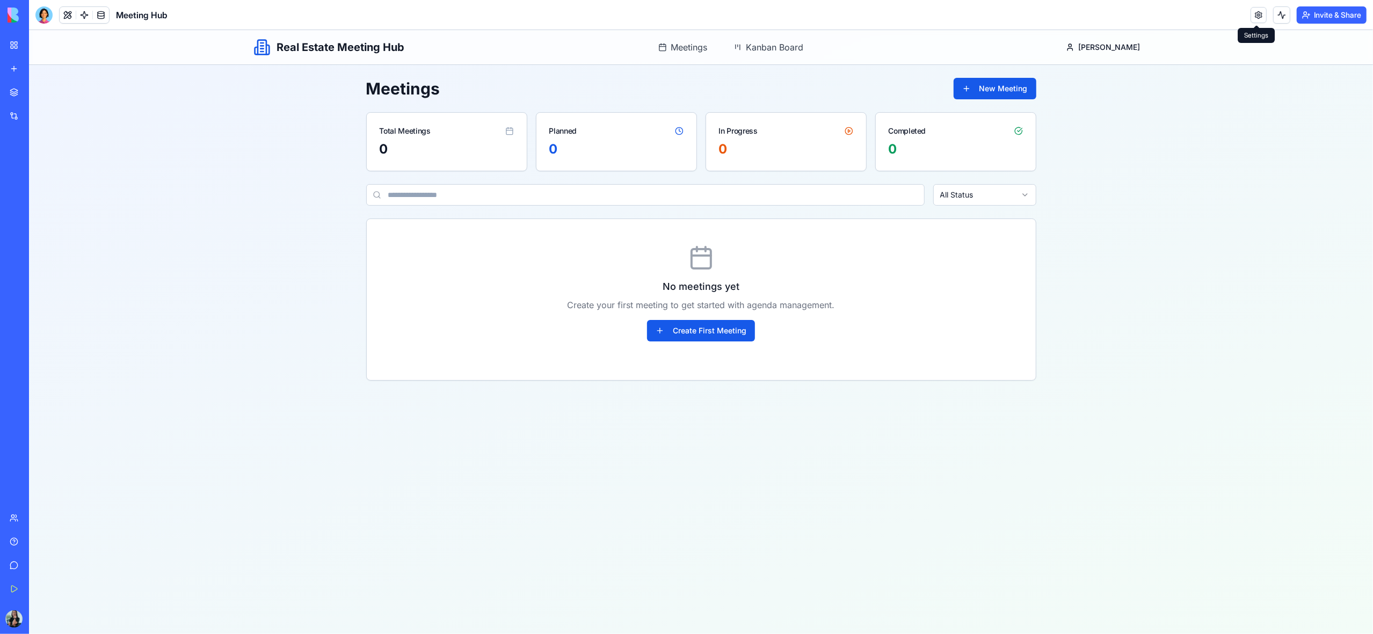
click at [1256, 16] on link at bounding box center [1259, 15] width 16 height 16
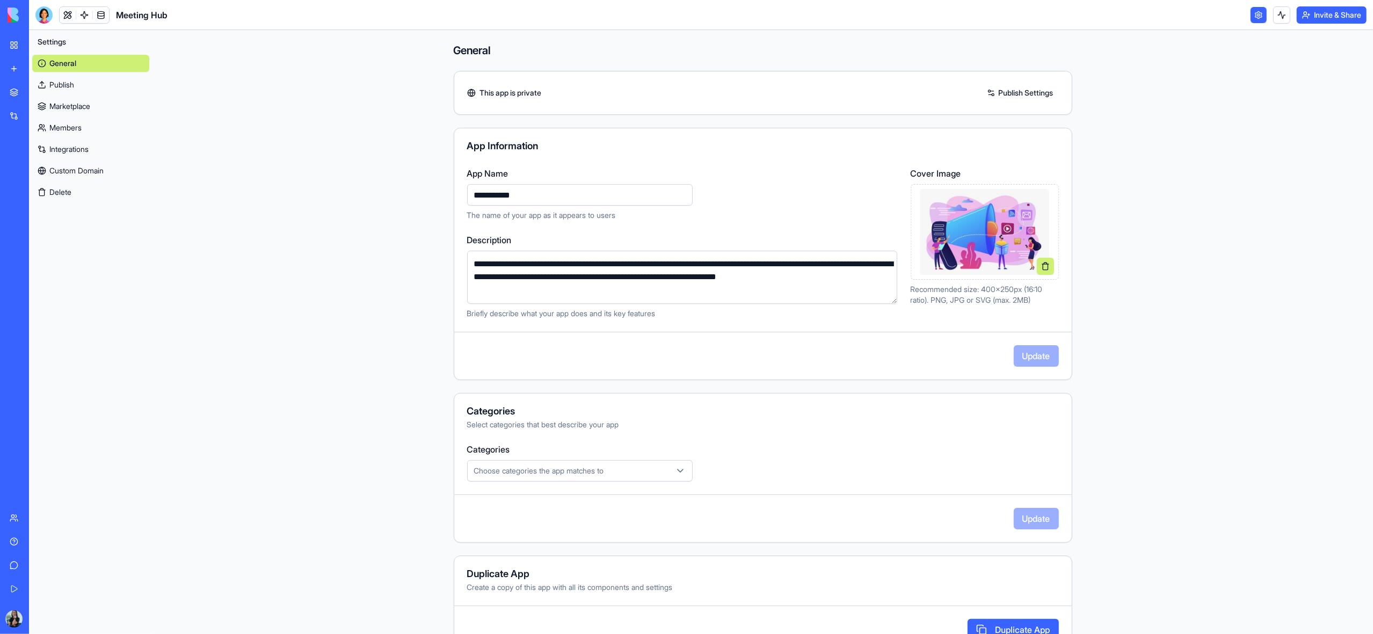
drag, startPoint x: 518, startPoint y: 192, endPoint x: 448, endPoint y: 187, distance: 69.4
click at [448, 187] on div "**********" at bounding box center [762, 348] width 687 height 637
type input "**********"
click at [1032, 359] on button "Update" at bounding box center [1036, 355] width 45 height 21
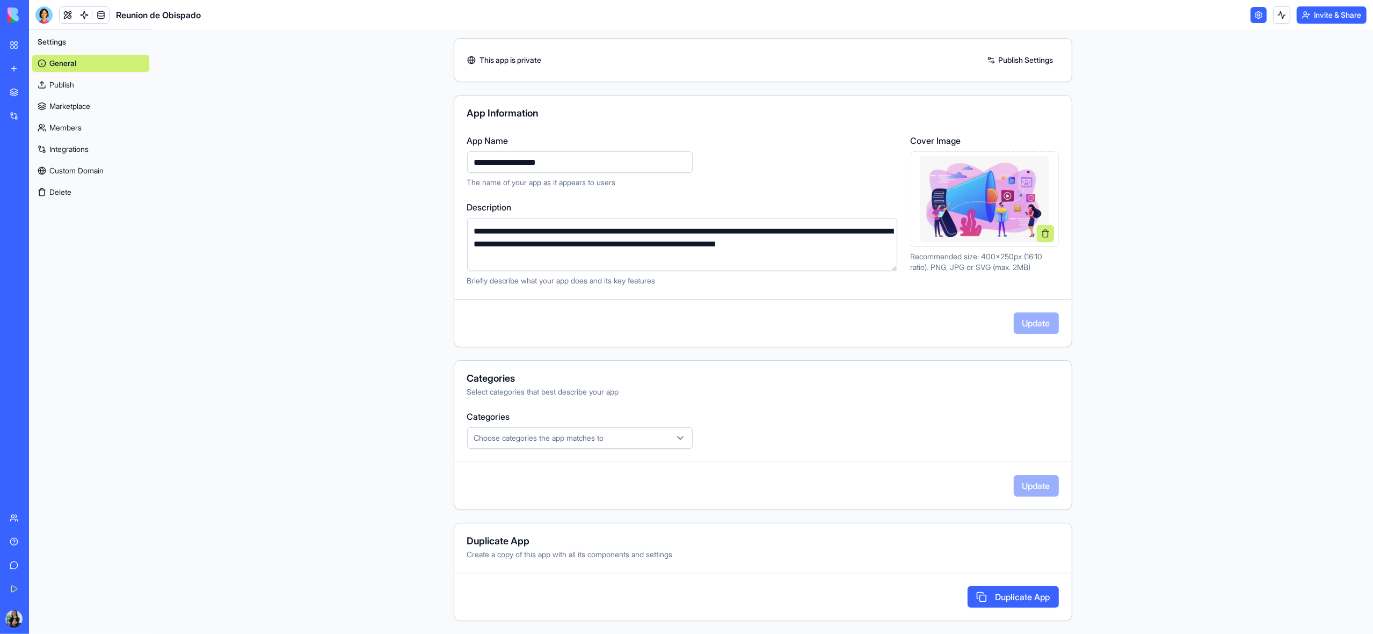
click at [20, 47] on link "My Workspace" at bounding box center [24, 44] width 43 height 21
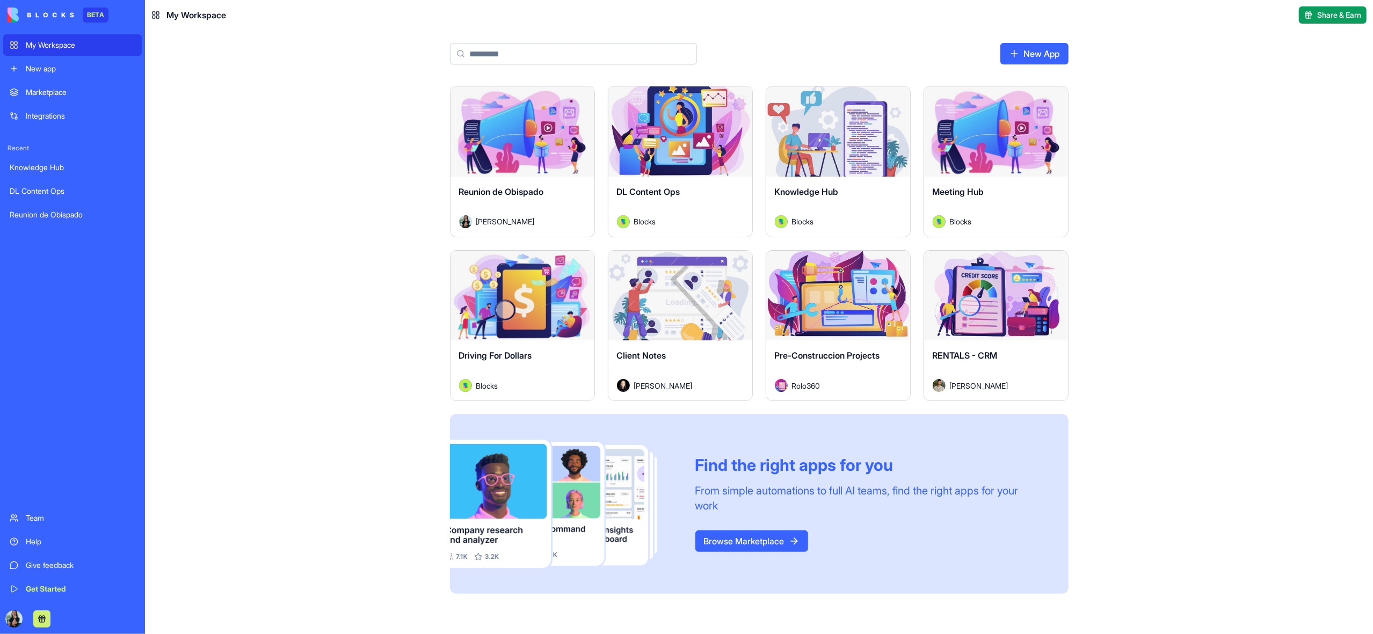
click at [532, 162] on div "Launch" at bounding box center [523, 131] width 144 height 90
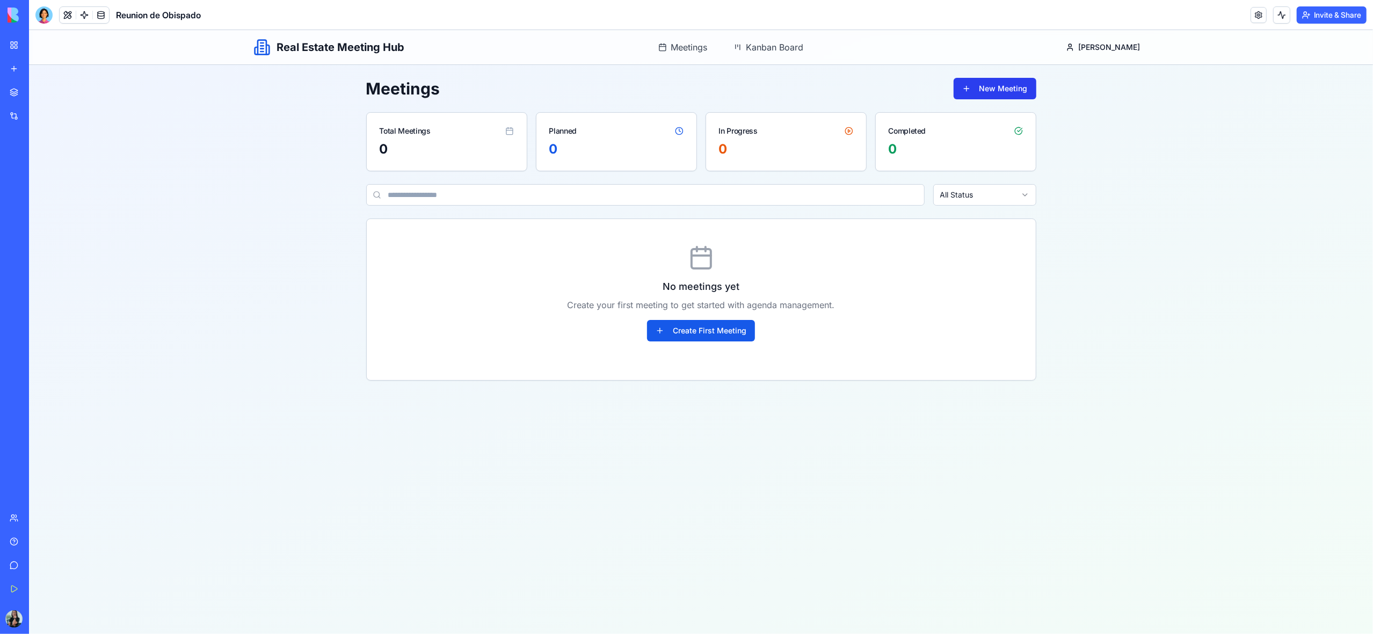
click at [984, 91] on button "New Meeting" at bounding box center [995, 88] width 83 height 21
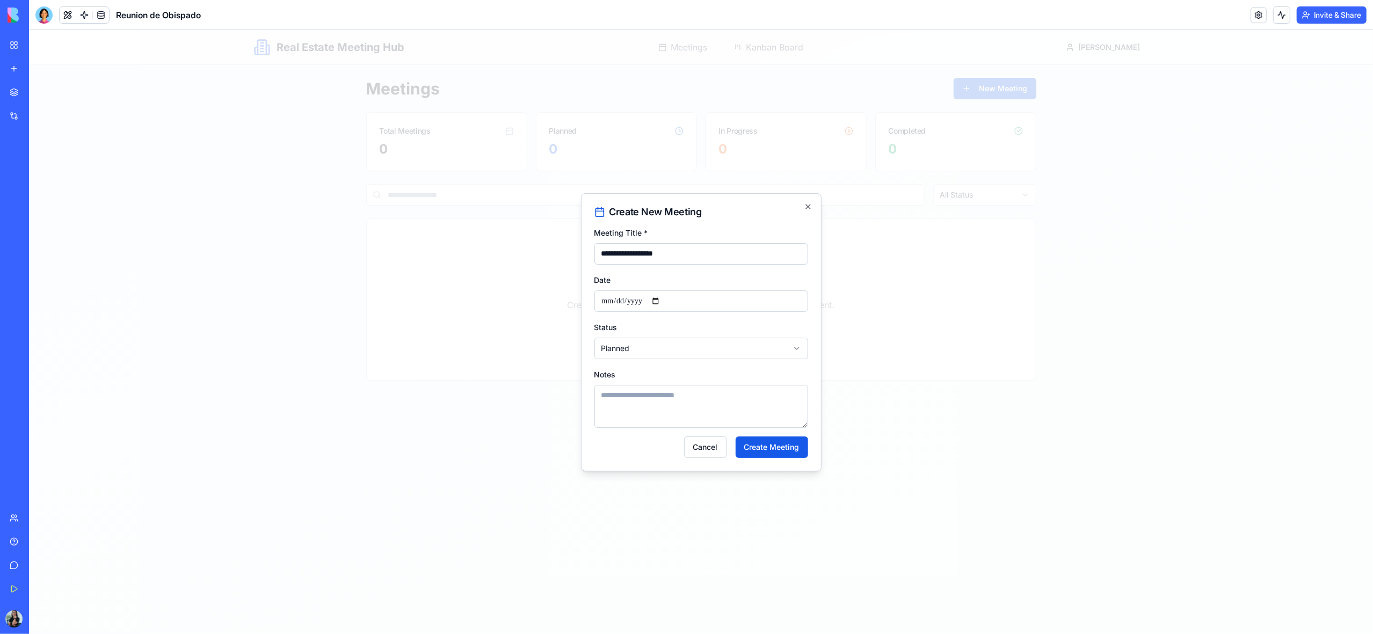
type input "**********"
click at [662, 297] on input "Date" at bounding box center [701, 301] width 214 height 21
type input "**********"
click at [641, 348] on body "**********" at bounding box center [701, 332] width 1344 height 604
click at [645, 402] on textarea "Notes" at bounding box center [701, 406] width 214 height 43
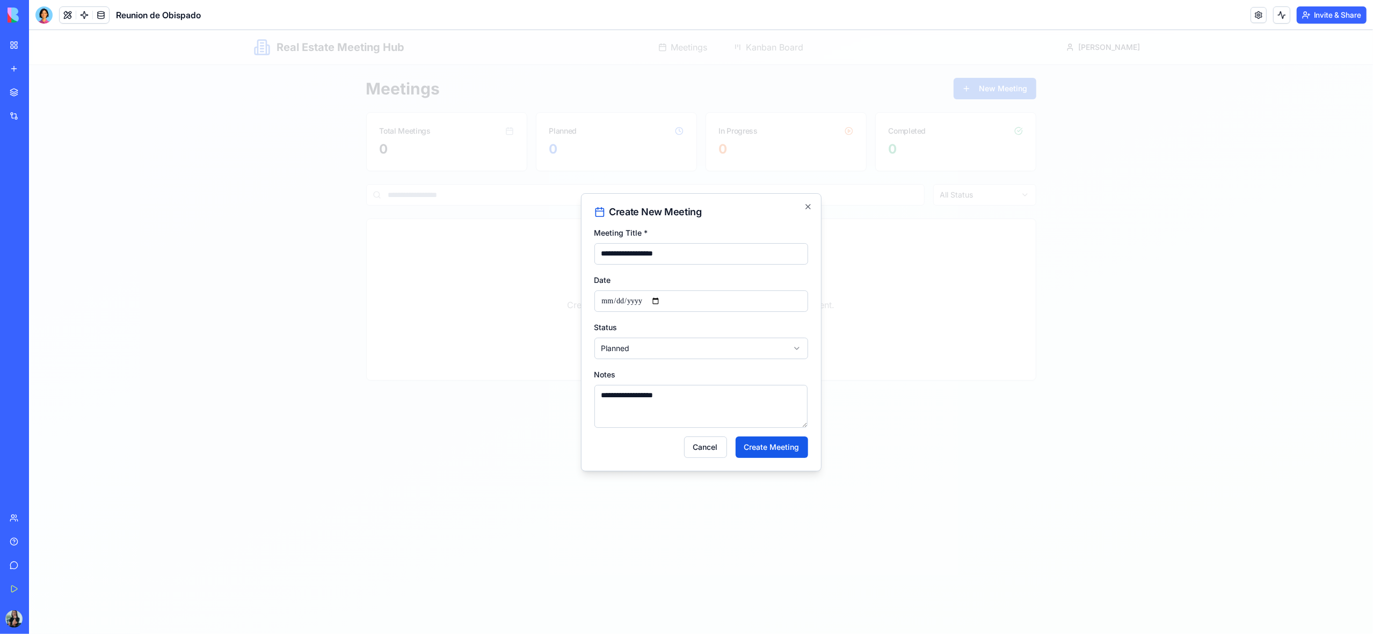
click at [611, 401] on textarea "**********" at bounding box center [700, 406] width 213 height 43
type textarea "**********"
click at [758, 449] on button "Create Meeting" at bounding box center [772, 447] width 72 height 21
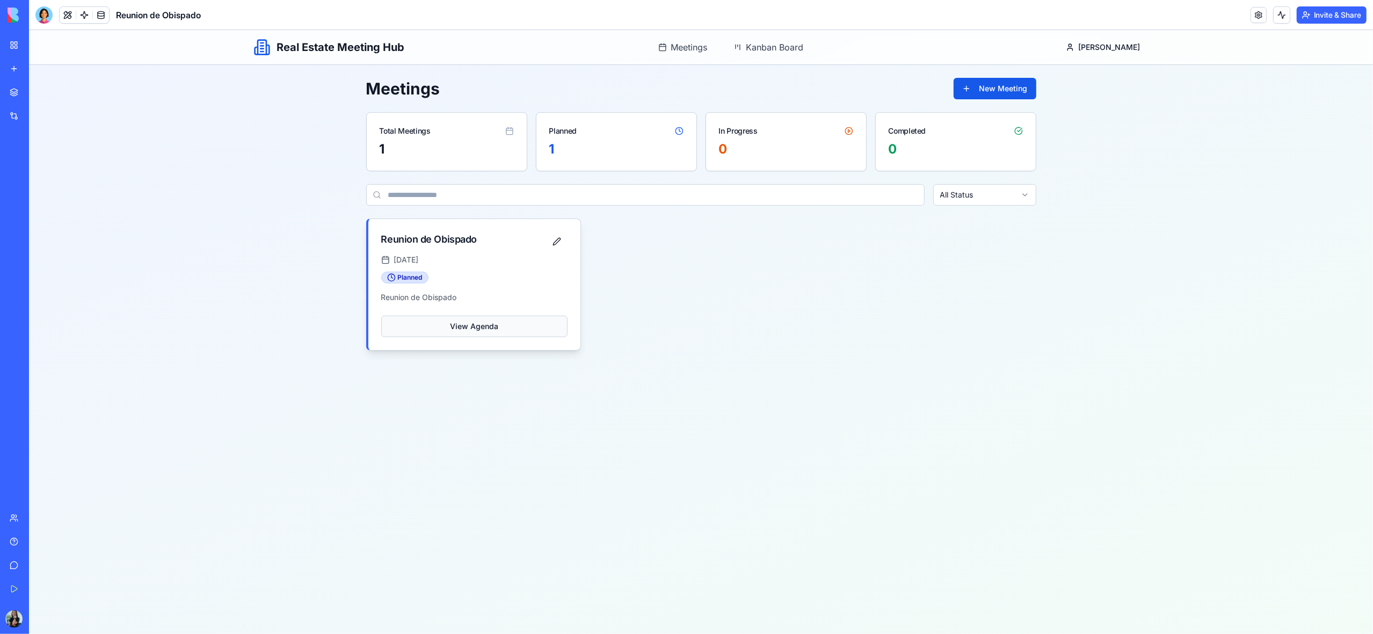
click at [473, 328] on button "View Agenda" at bounding box center [474, 326] width 186 height 21
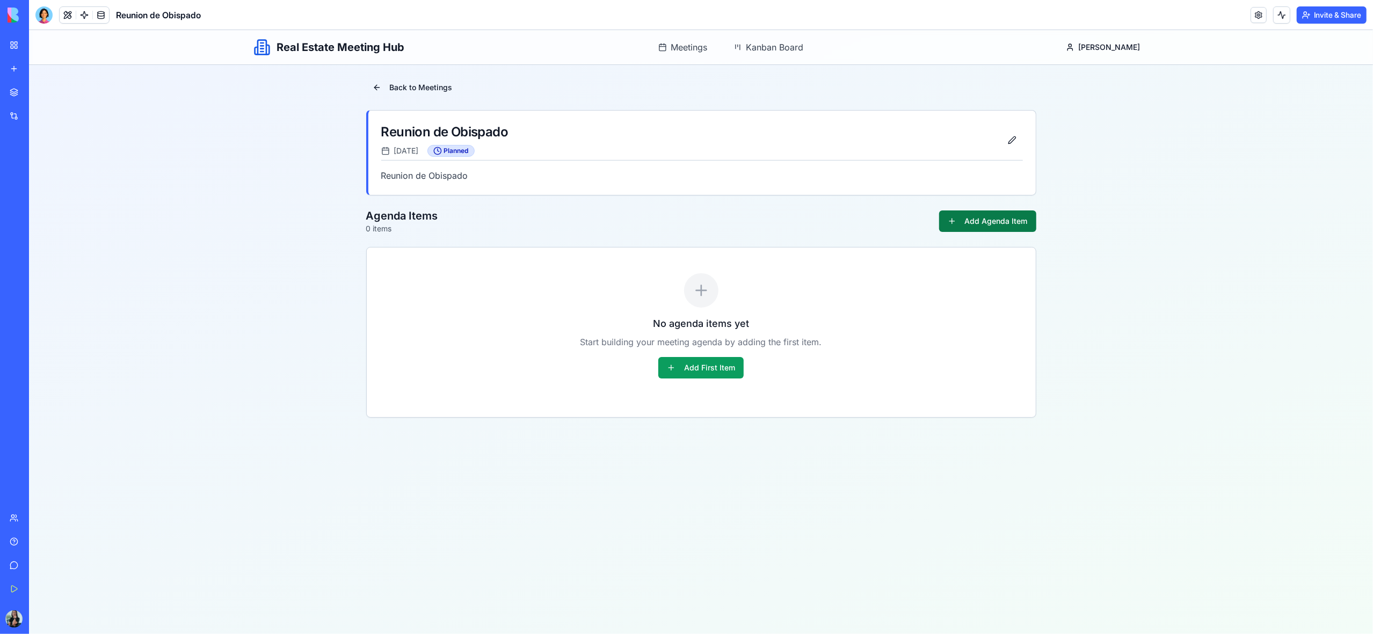
click at [983, 223] on button "Add Agenda Item" at bounding box center [987, 221] width 97 height 21
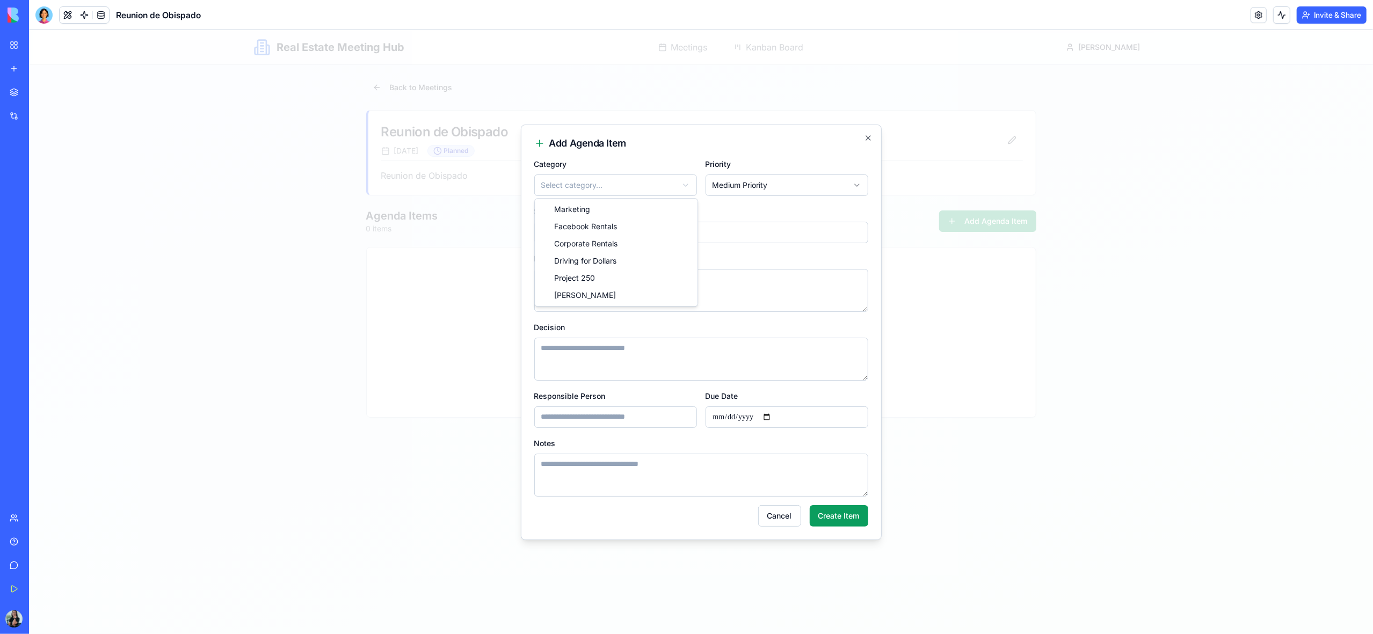
click at [606, 188] on body "**********" at bounding box center [701, 332] width 1344 height 604
click at [636, 234] on input "Subject *" at bounding box center [701, 232] width 334 height 21
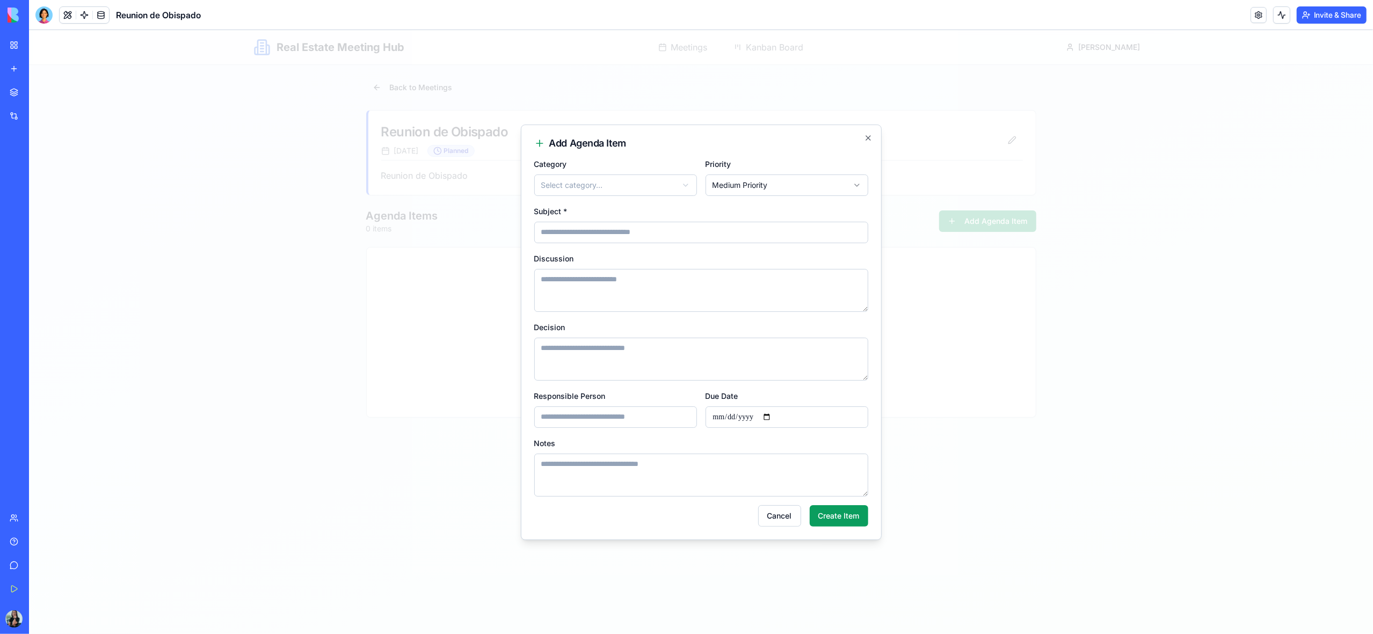
click at [636, 234] on input "Subject *" at bounding box center [701, 232] width 334 height 21
click at [581, 293] on textarea "Discussion" at bounding box center [701, 290] width 334 height 43
click at [633, 419] on input "Responsible Person" at bounding box center [615, 417] width 163 height 21
click at [919, 407] on div at bounding box center [701, 332] width 1344 height 604
